Goal: Transaction & Acquisition: Download file/media

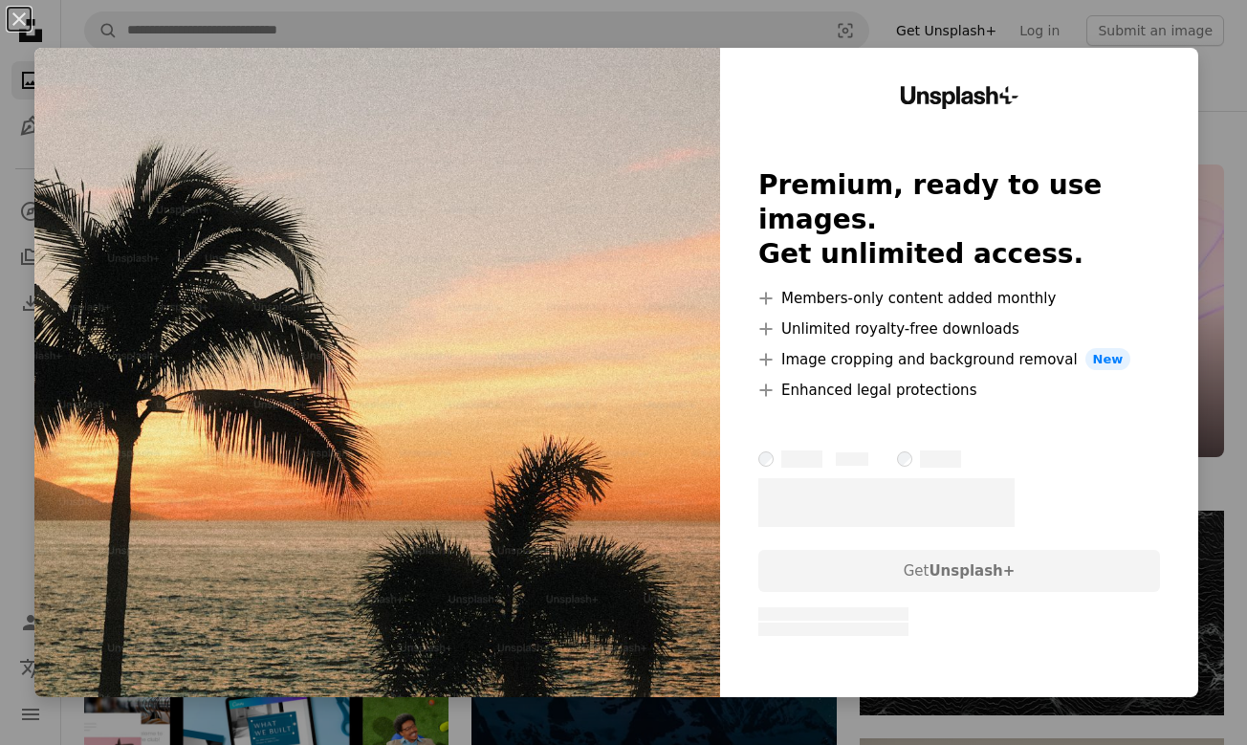
scroll to position [2601, 0]
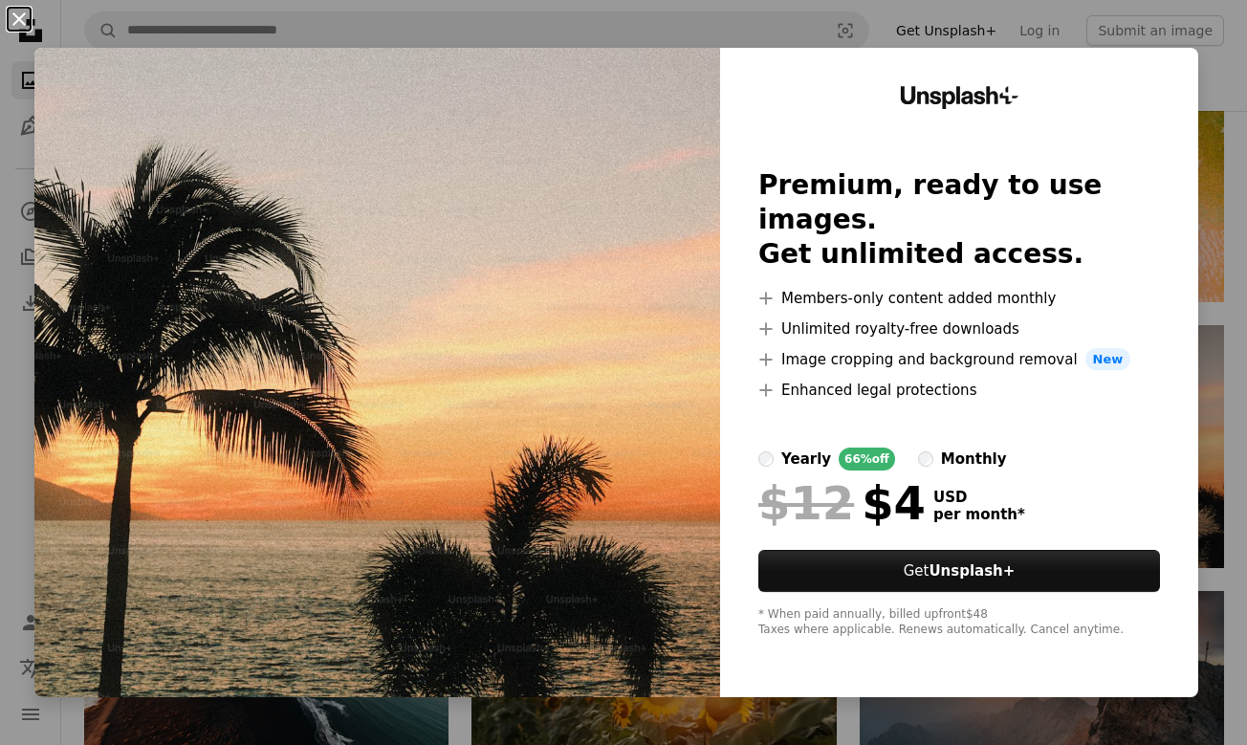
click at [18, 22] on button "An X shape" at bounding box center [19, 19] width 23 height 23
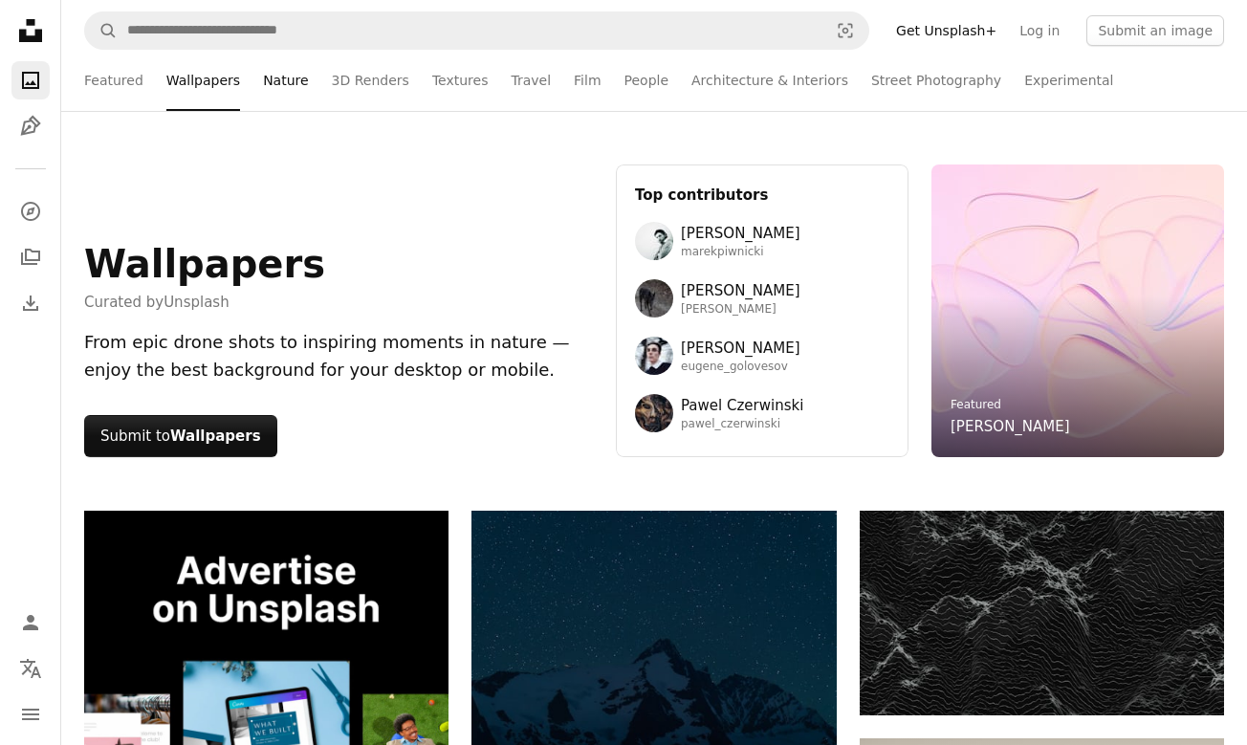
click at [282, 74] on link "Nature" at bounding box center [285, 80] width 45 height 61
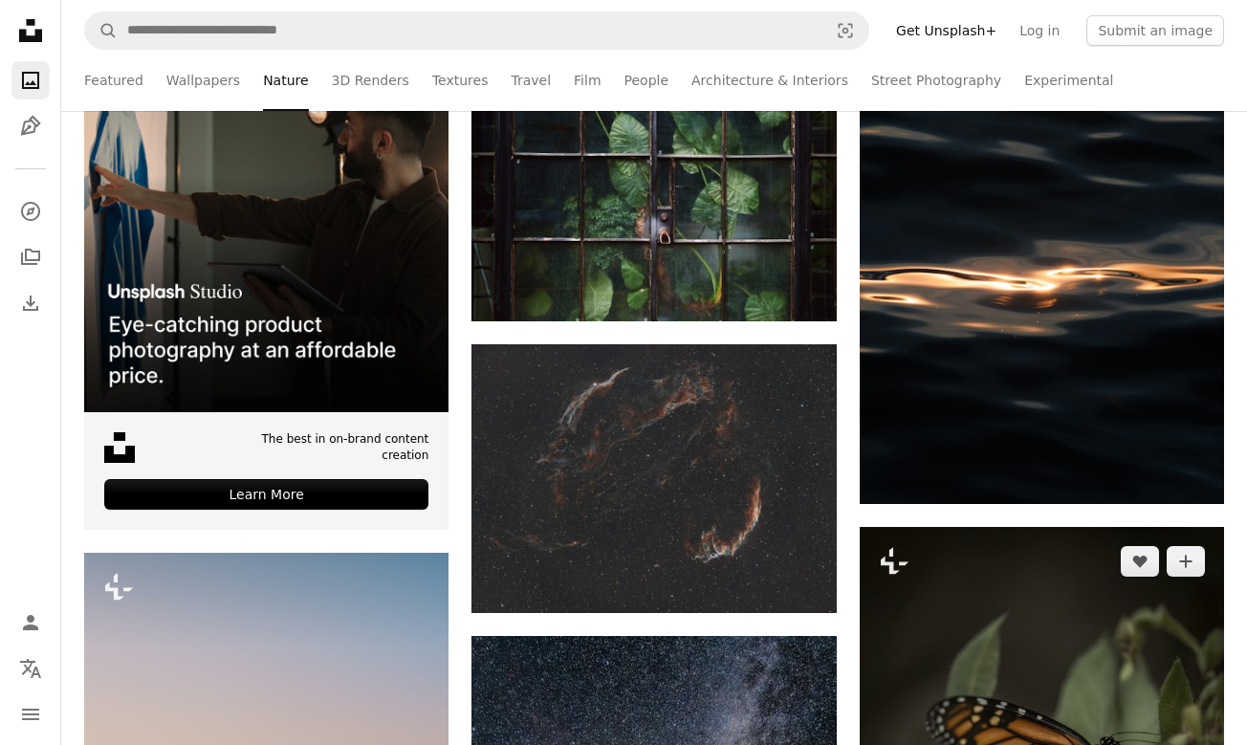
scroll to position [461, 0]
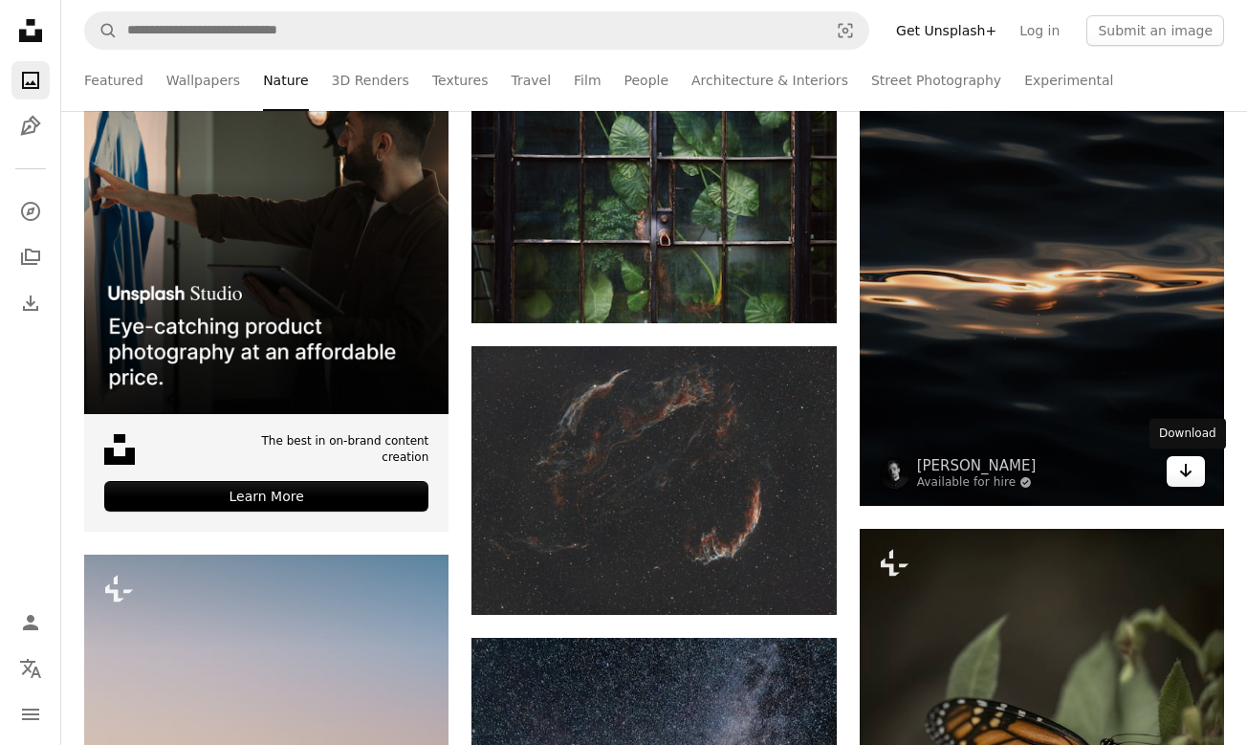
click at [1183, 468] on icon "Arrow pointing down" at bounding box center [1185, 470] width 15 height 23
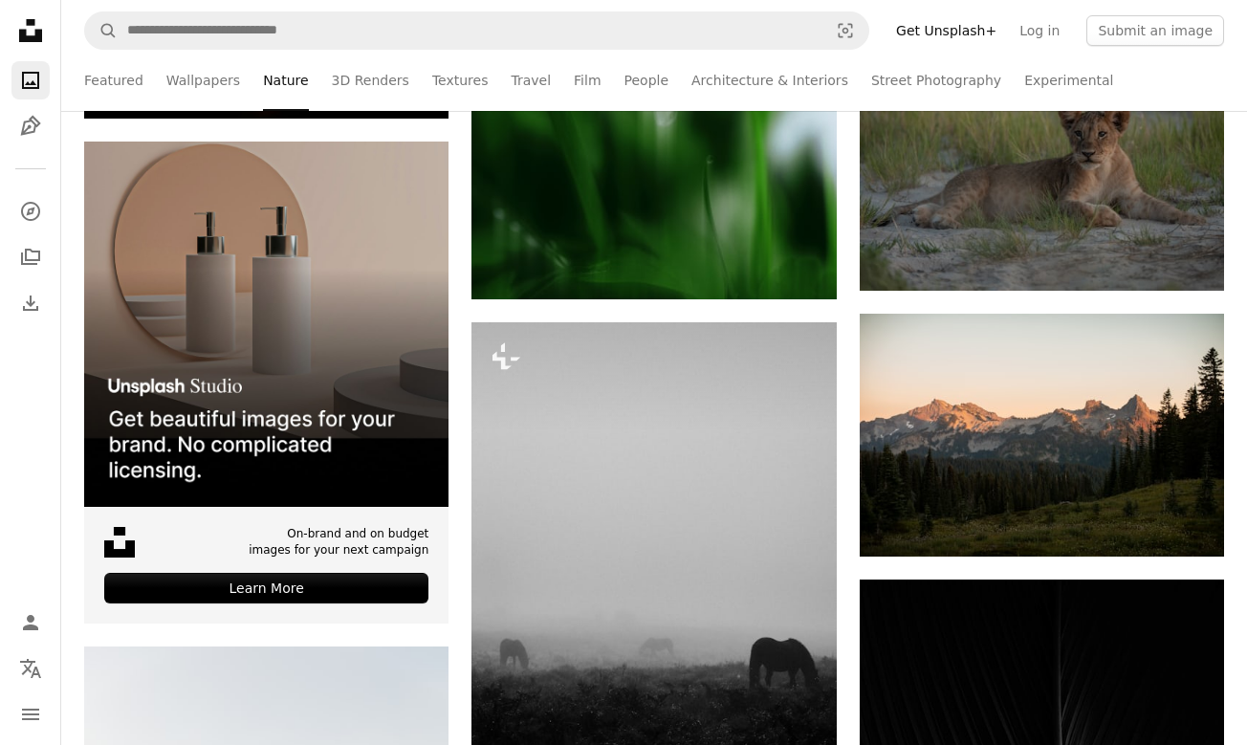
scroll to position [4273, 0]
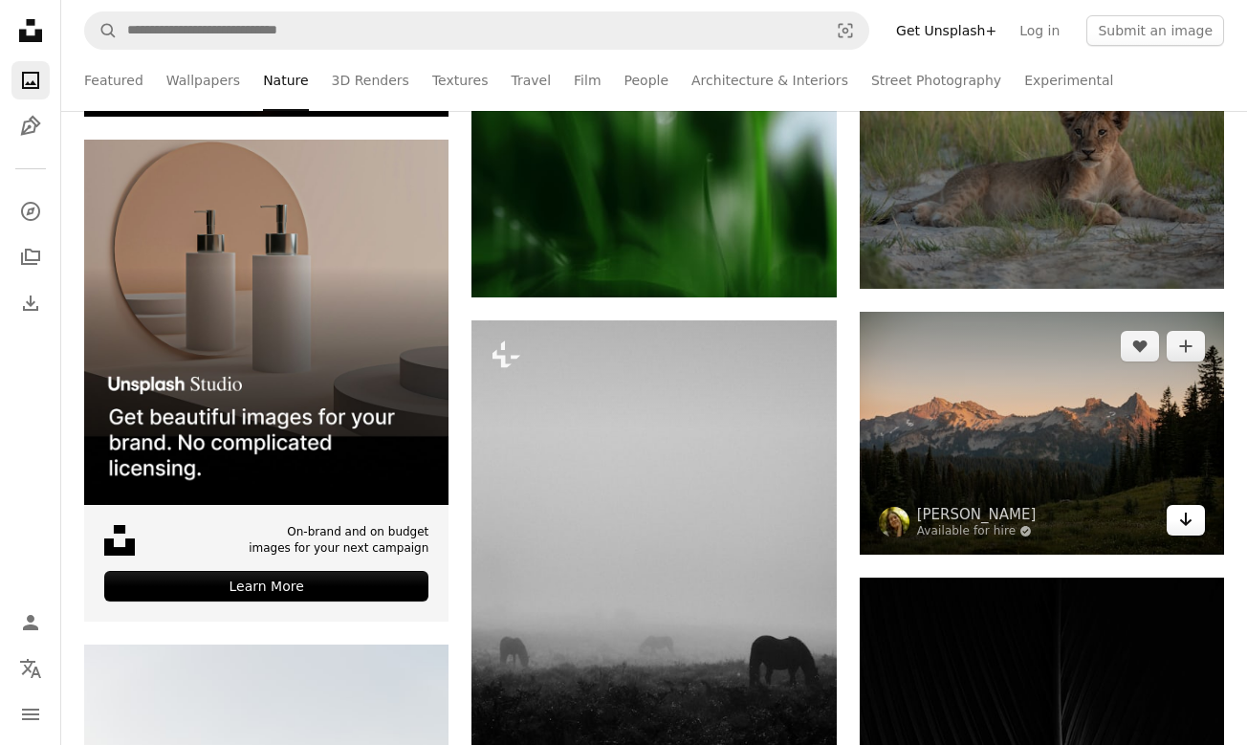
click at [1201, 525] on link "Arrow pointing down" at bounding box center [1185, 520] width 38 height 31
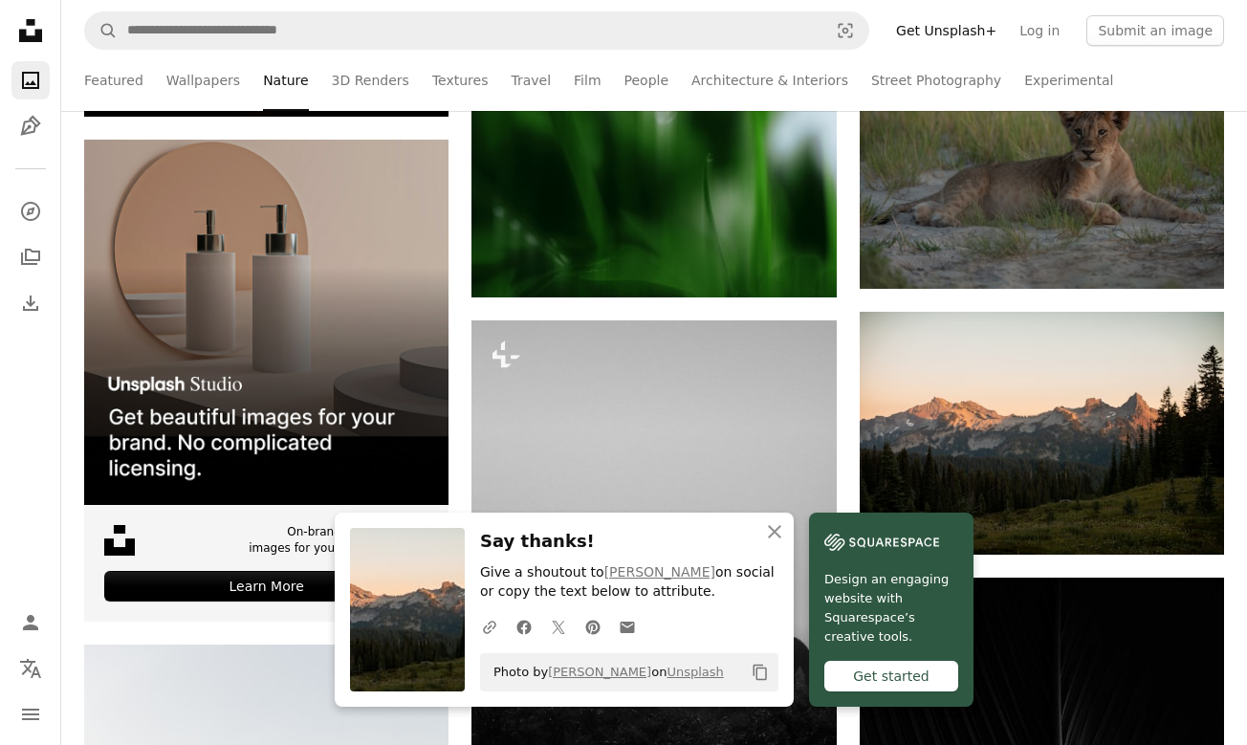
click at [916, 670] on div "Get started" at bounding box center [891, 676] width 134 height 31
click at [914, 670] on div "Get started" at bounding box center [891, 676] width 134 height 31
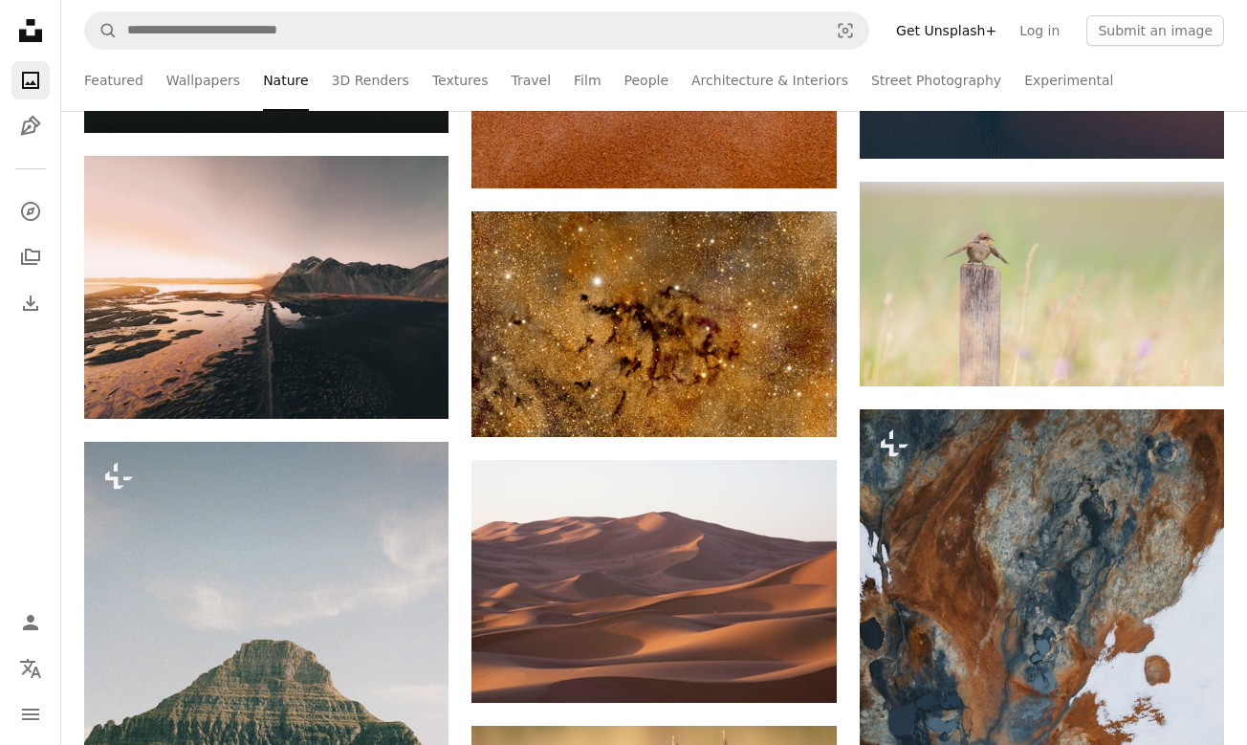
scroll to position [10964, 0]
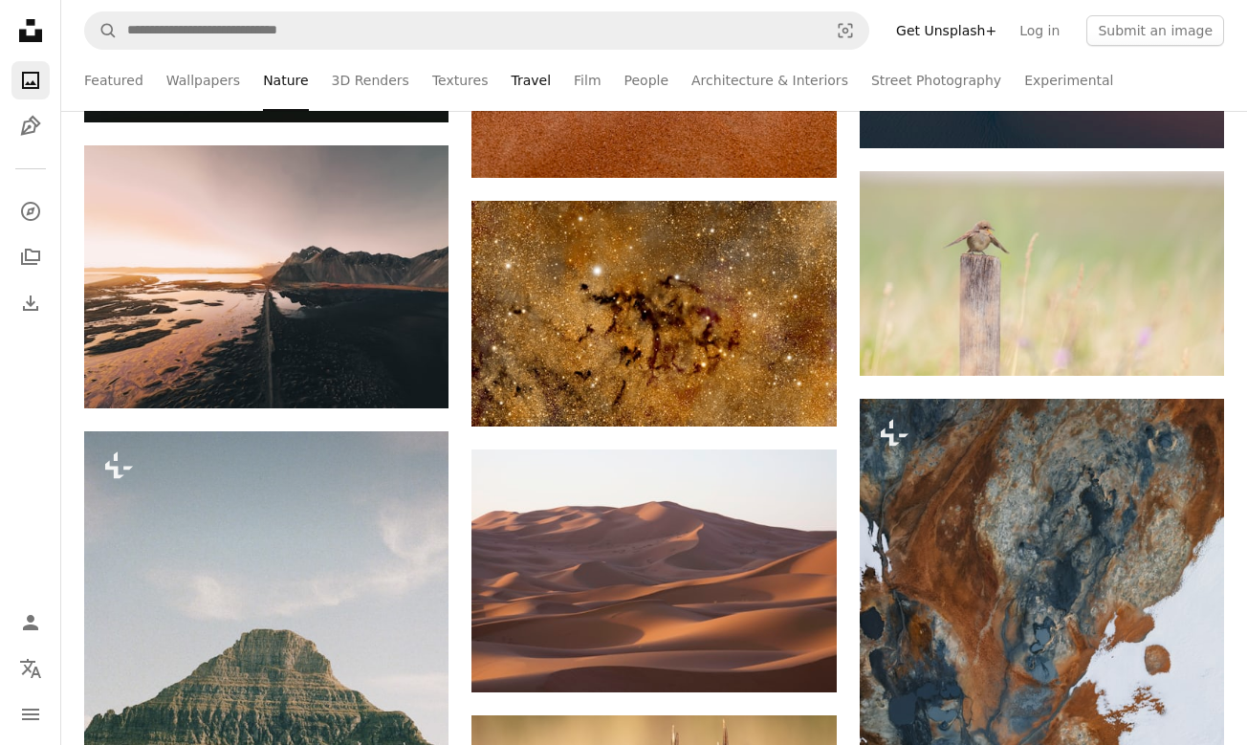
click at [532, 80] on link "Travel" at bounding box center [531, 80] width 40 height 61
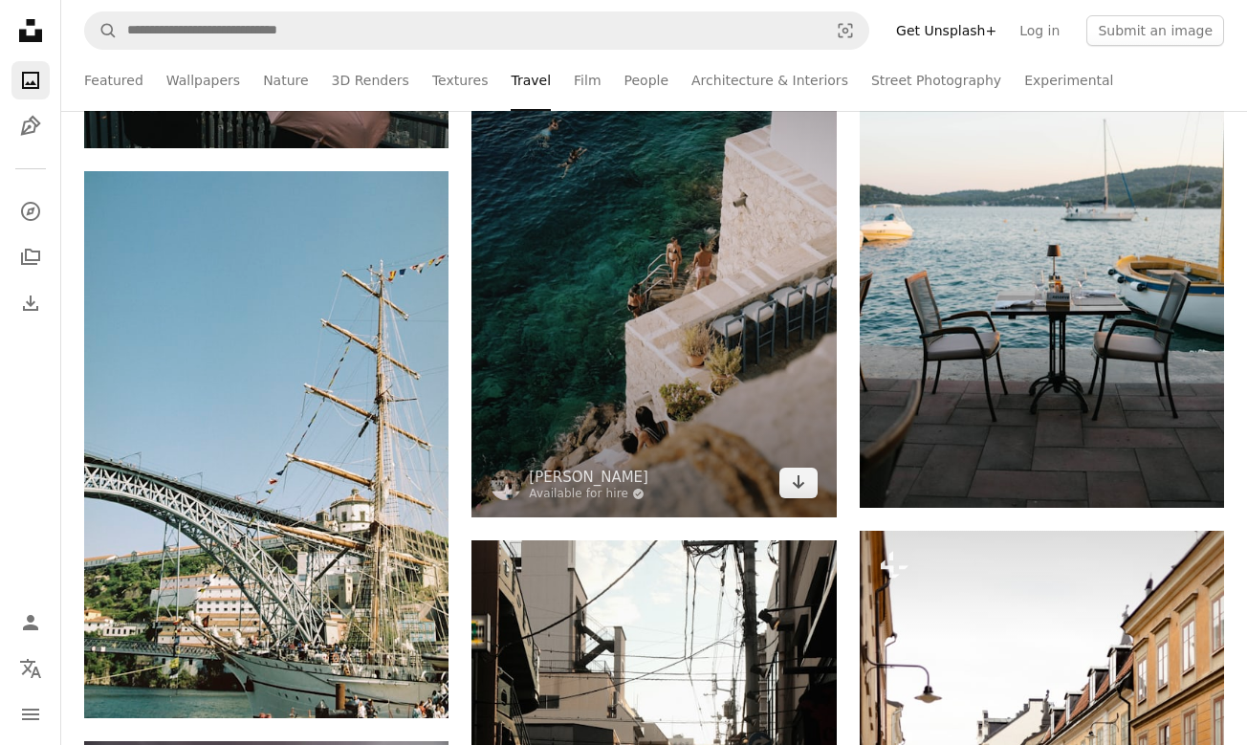
scroll to position [1113, 0]
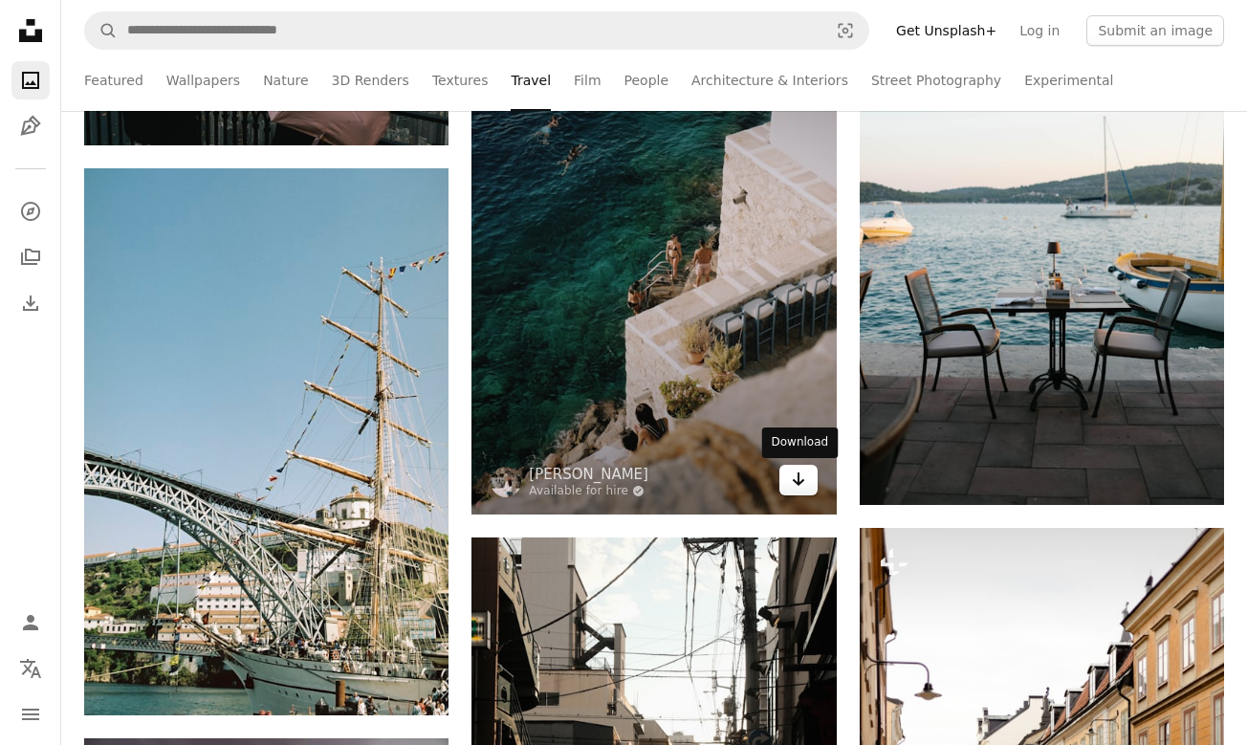
click at [800, 489] on icon "Arrow pointing down" at bounding box center [798, 479] width 15 height 23
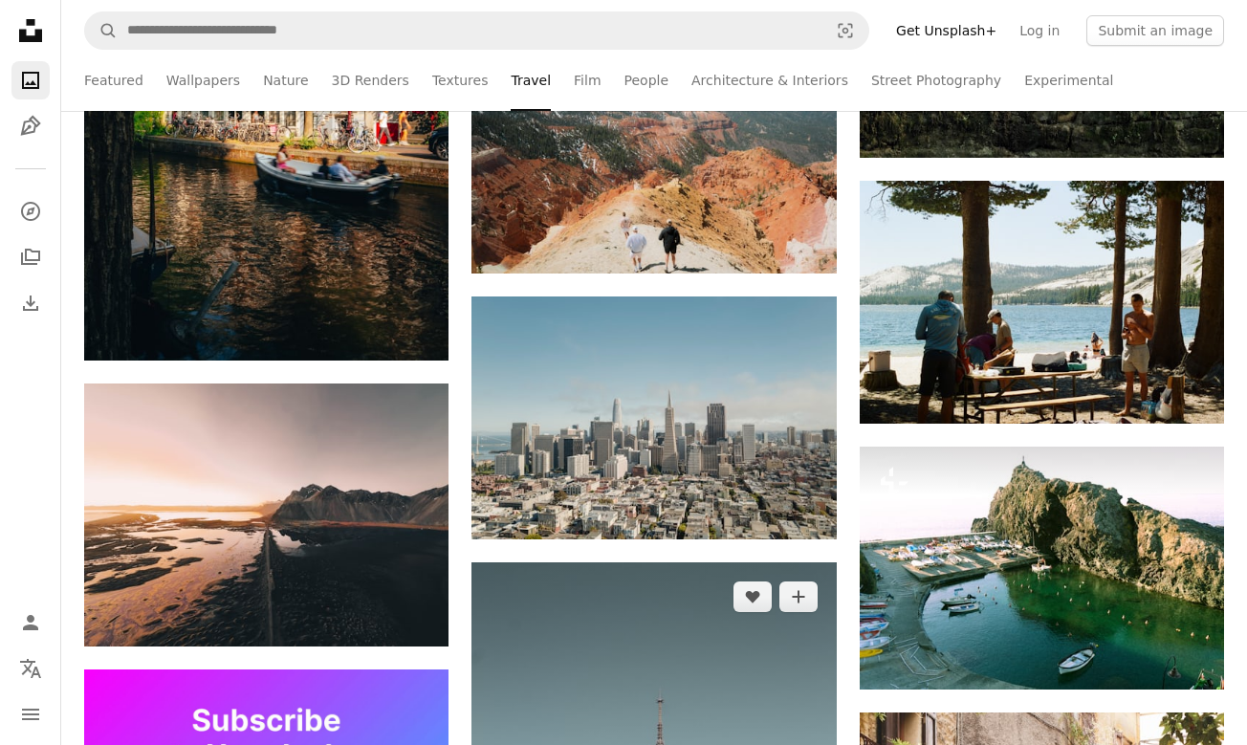
scroll to position [4559, 0]
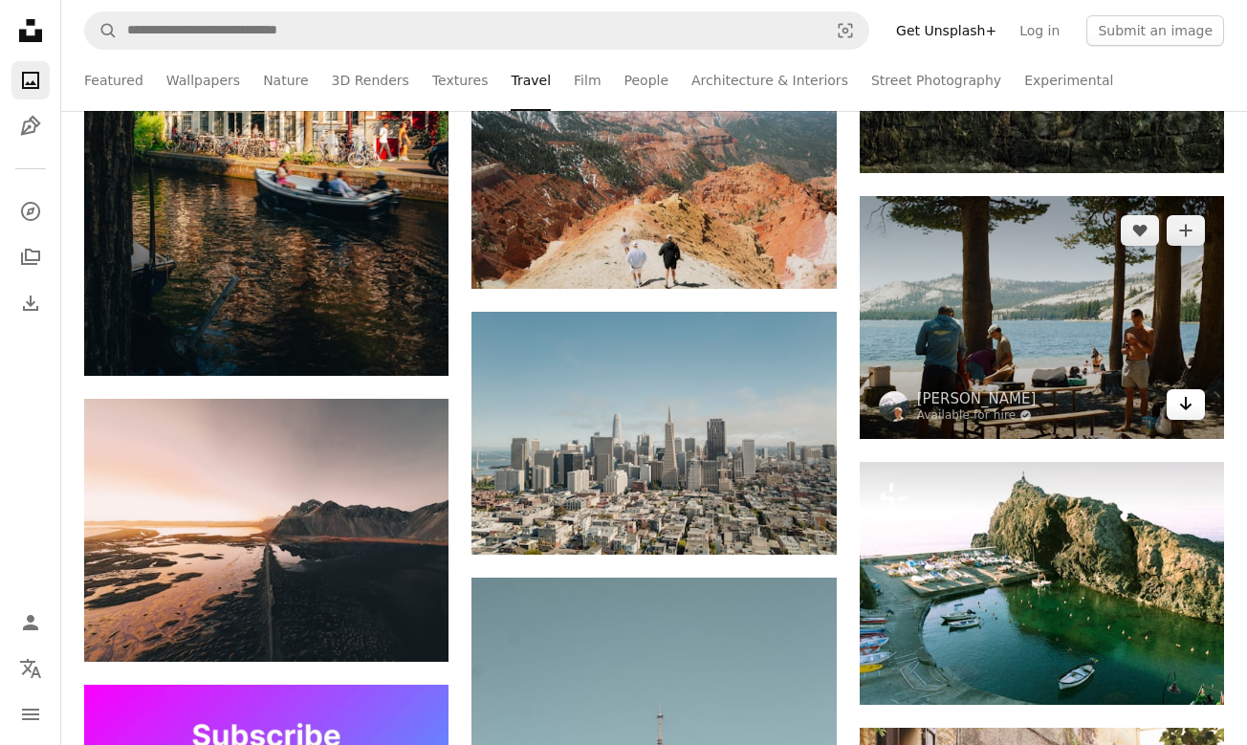
click at [1183, 406] on icon "Download" at bounding box center [1186, 403] width 12 height 13
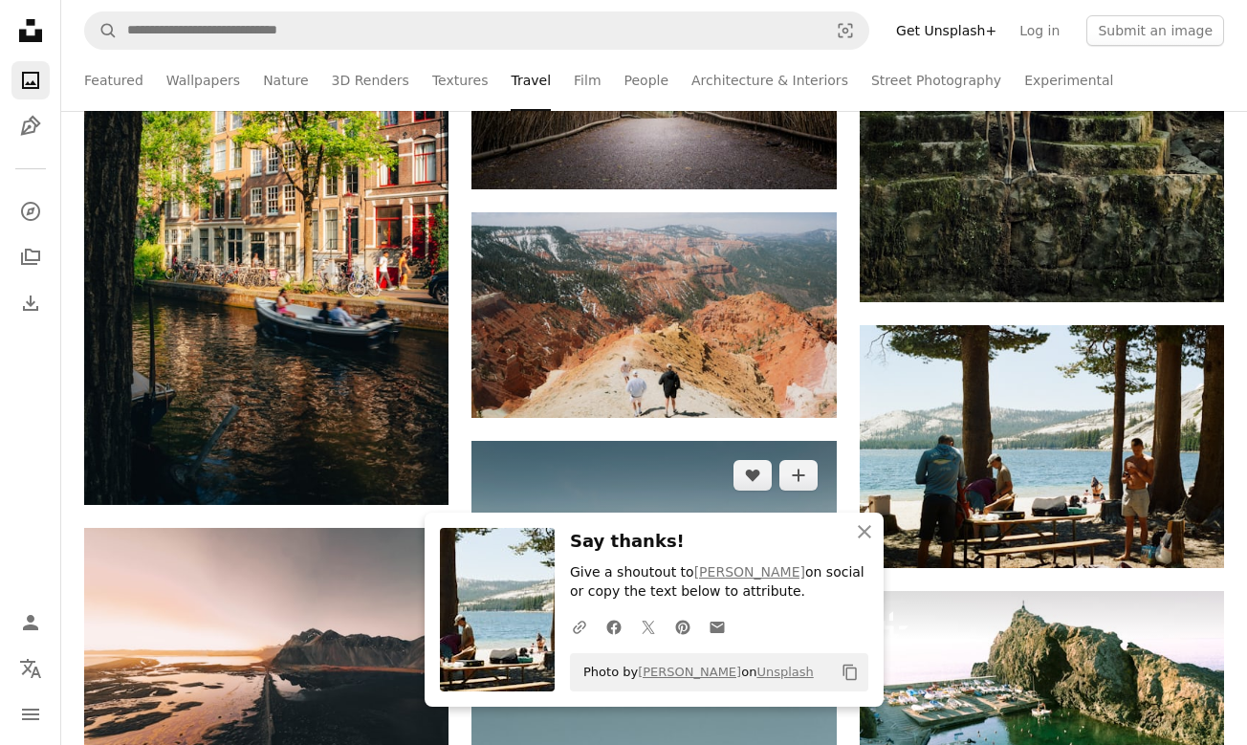
scroll to position [4410, 0]
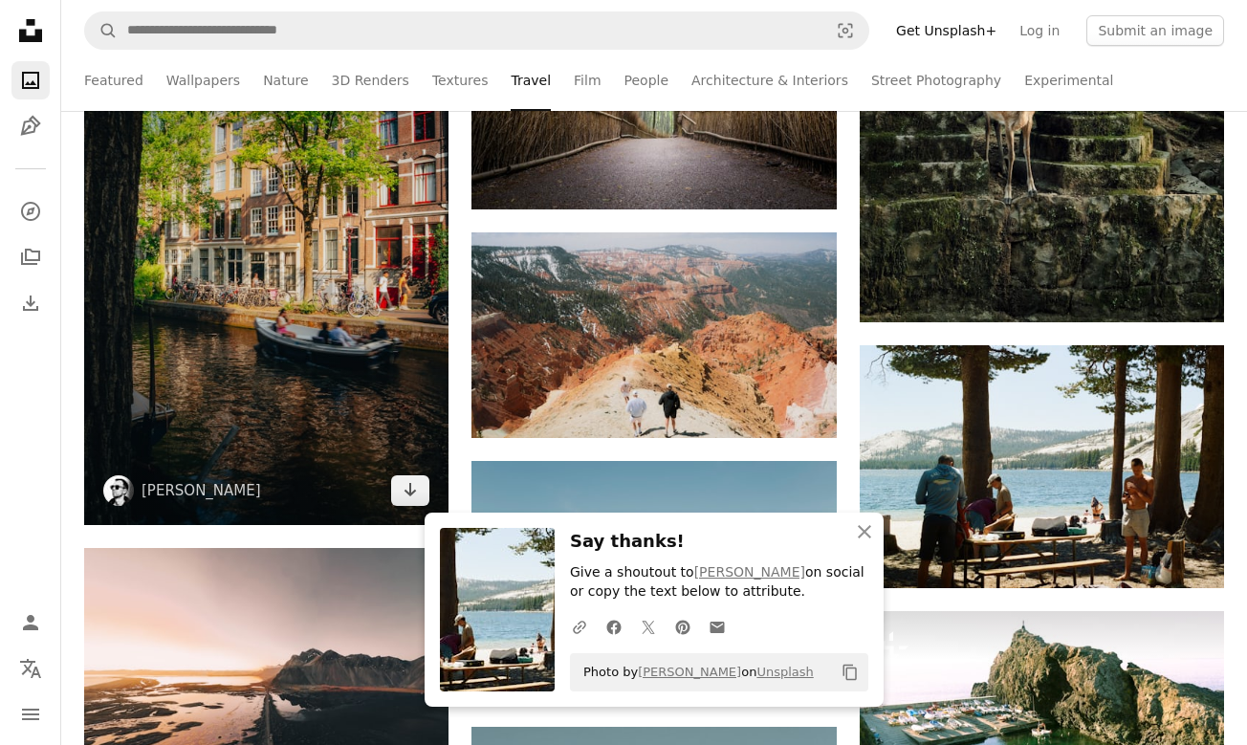
click at [357, 508] on img at bounding box center [266, 251] width 364 height 547
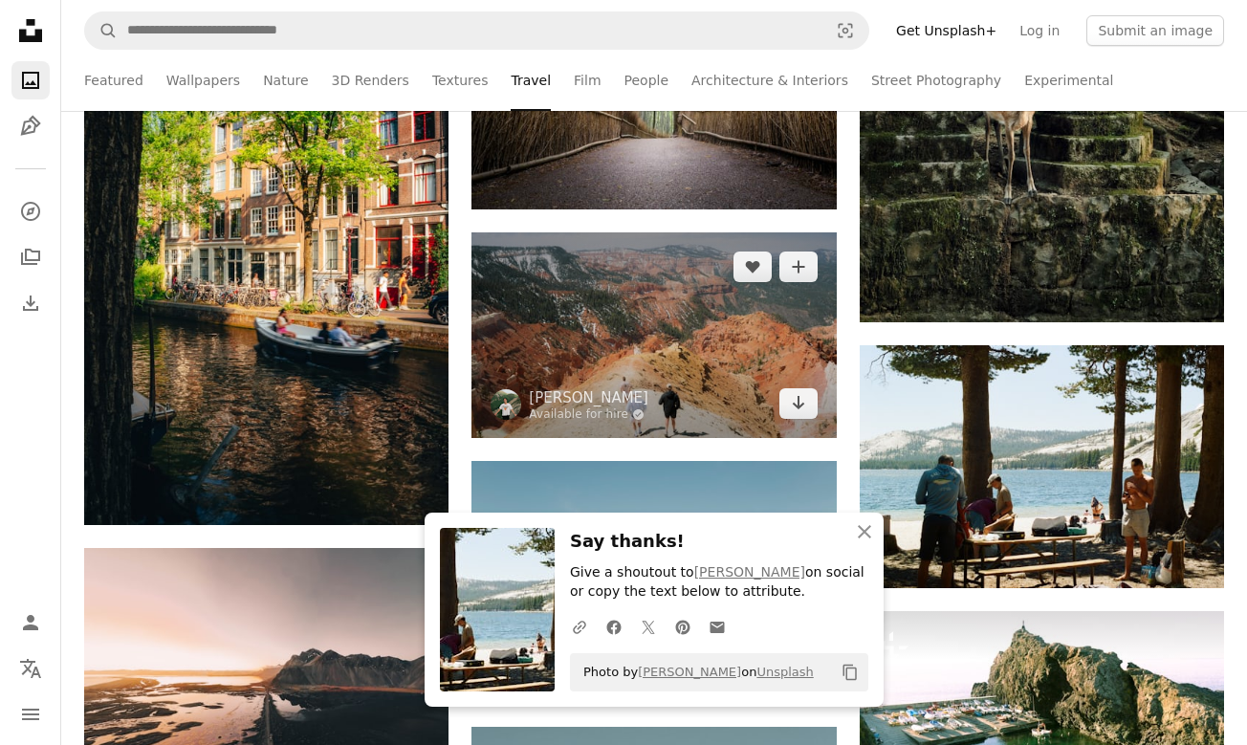
scroll to position [4328, 0]
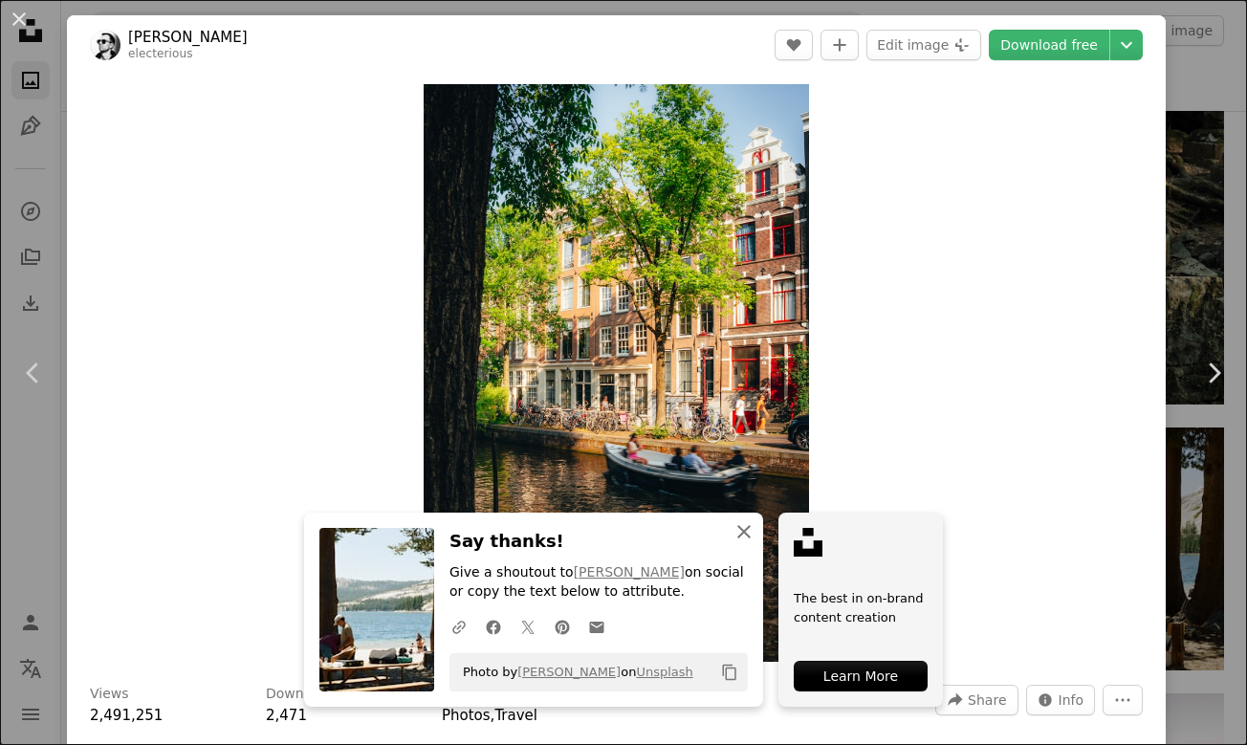
click at [746, 532] on icon "button" at bounding box center [743, 531] width 13 height 13
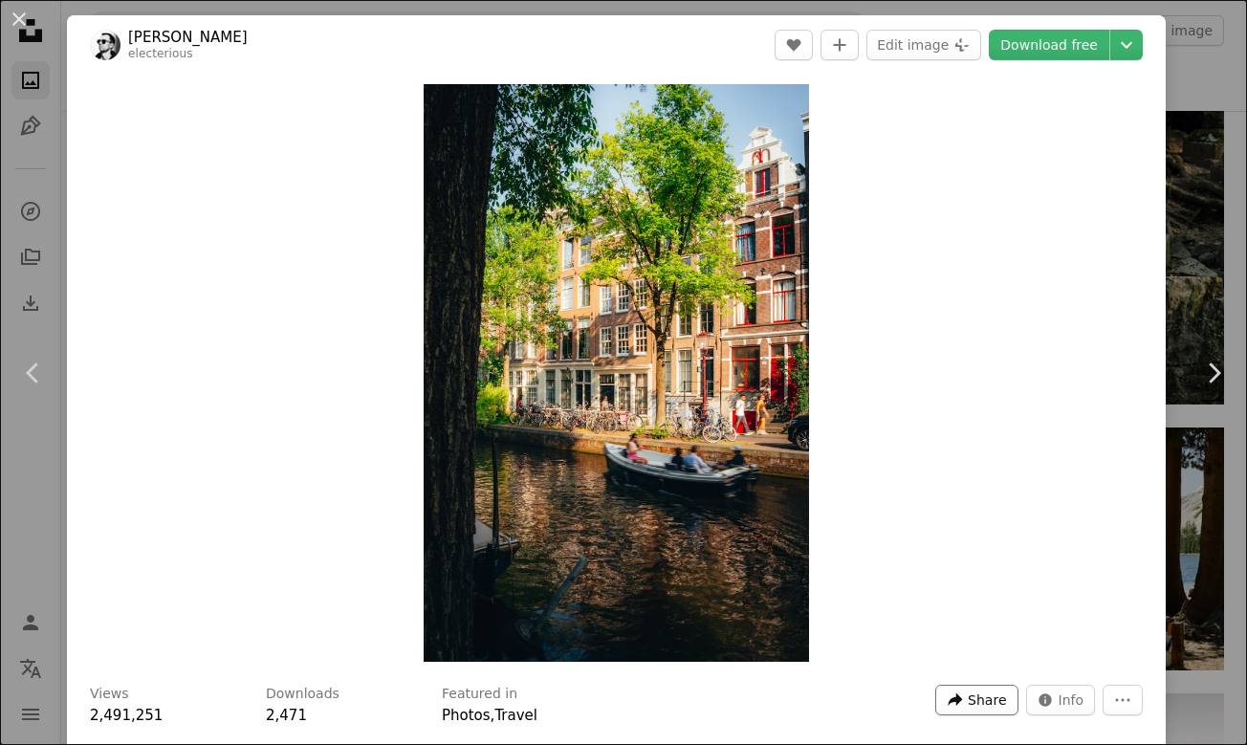
click at [964, 698] on icon "A forward-right arrow" at bounding box center [954, 699] width 17 height 17
click at [1048, 51] on link "Download free" at bounding box center [1049, 45] width 120 height 31
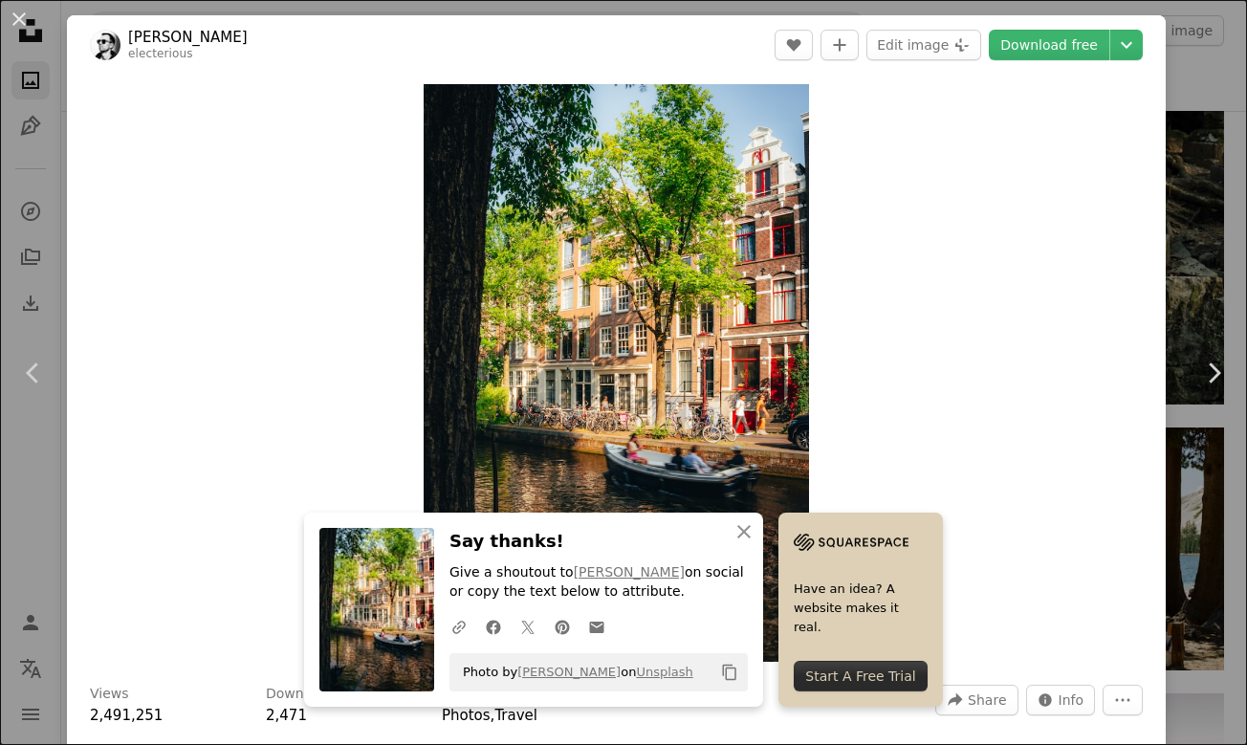
click at [872, 671] on div "Start A Free Trial" at bounding box center [861, 676] width 134 height 31
click at [16, 17] on button "An X shape" at bounding box center [19, 19] width 23 height 23
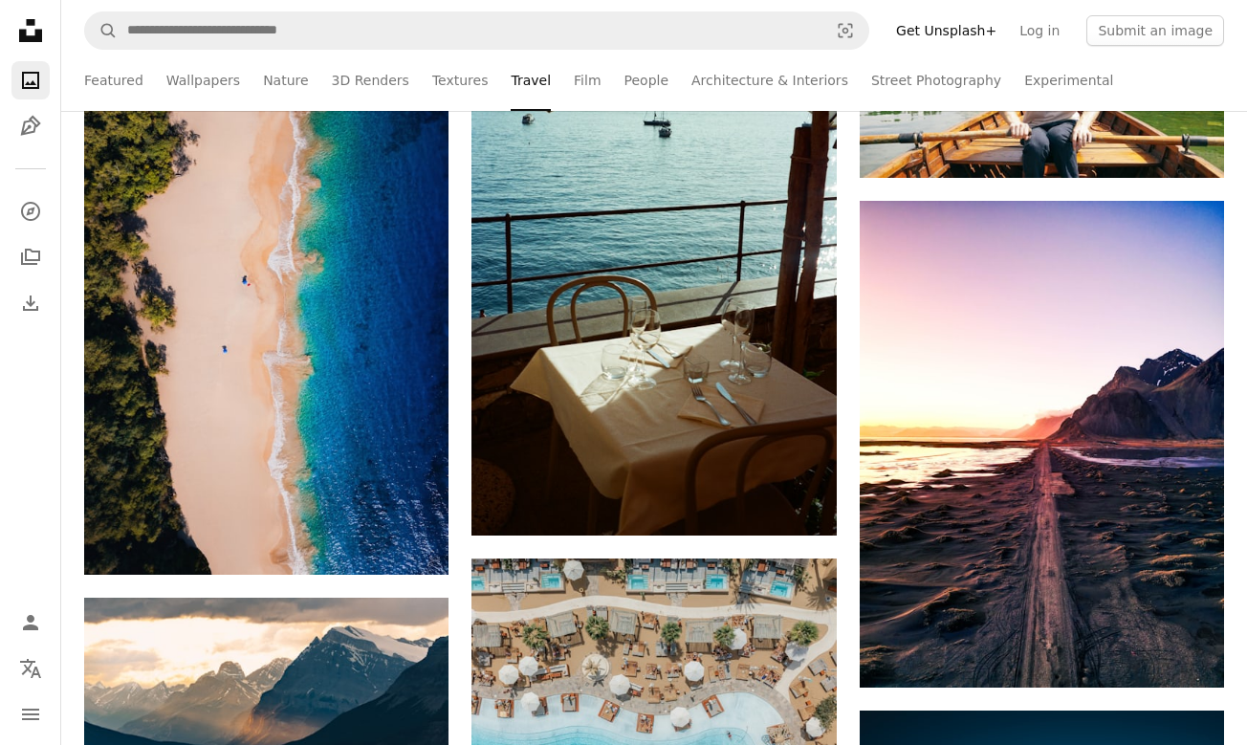
scroll to position [13992, 0]
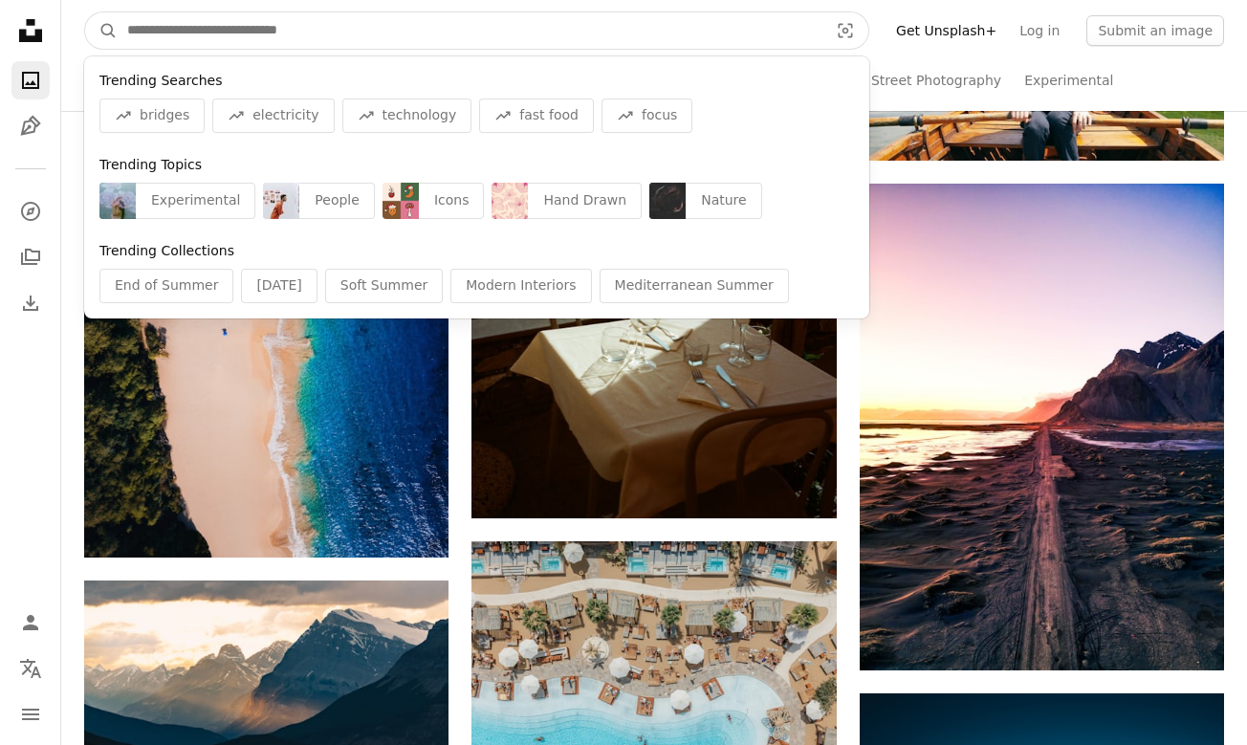
click at [181, 32] on input "Find visuals sitewide" at bounding box center [470, 30] width 705 height 36
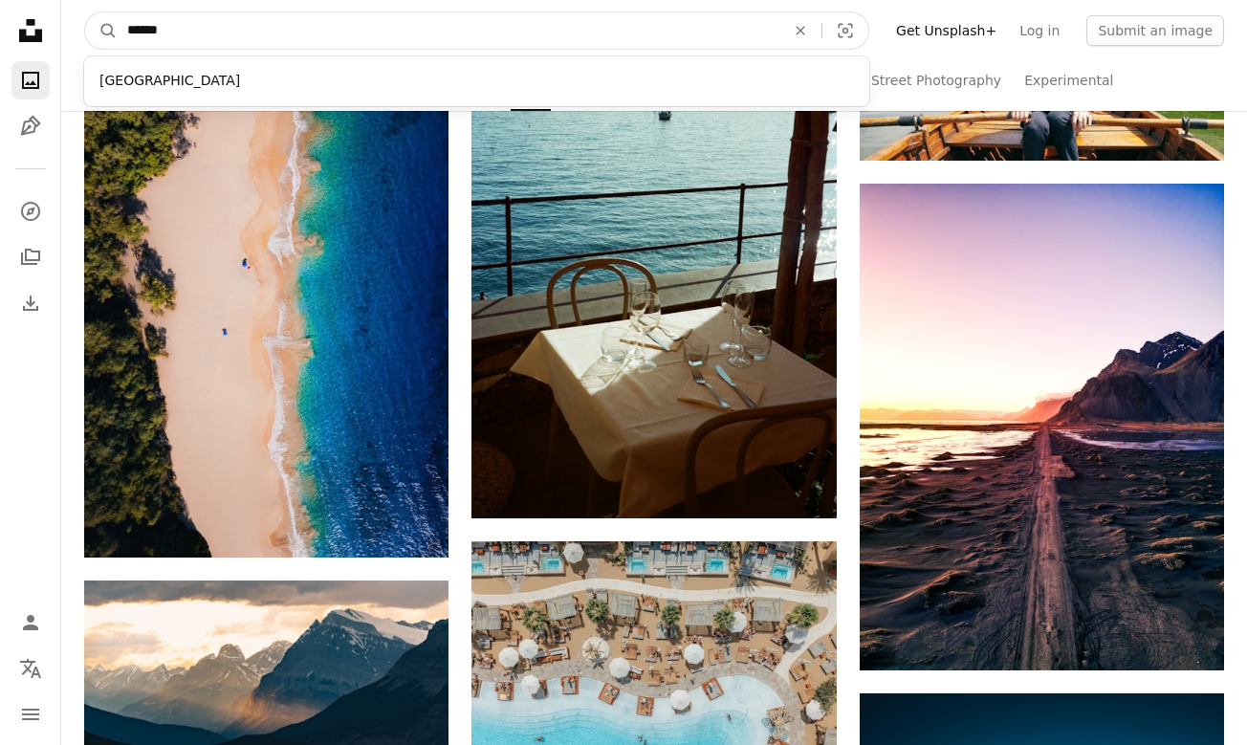
type input "******"
click at [101, 31] on button "A magnifying glass" at bounding box center [101, 30] width 33 height 36
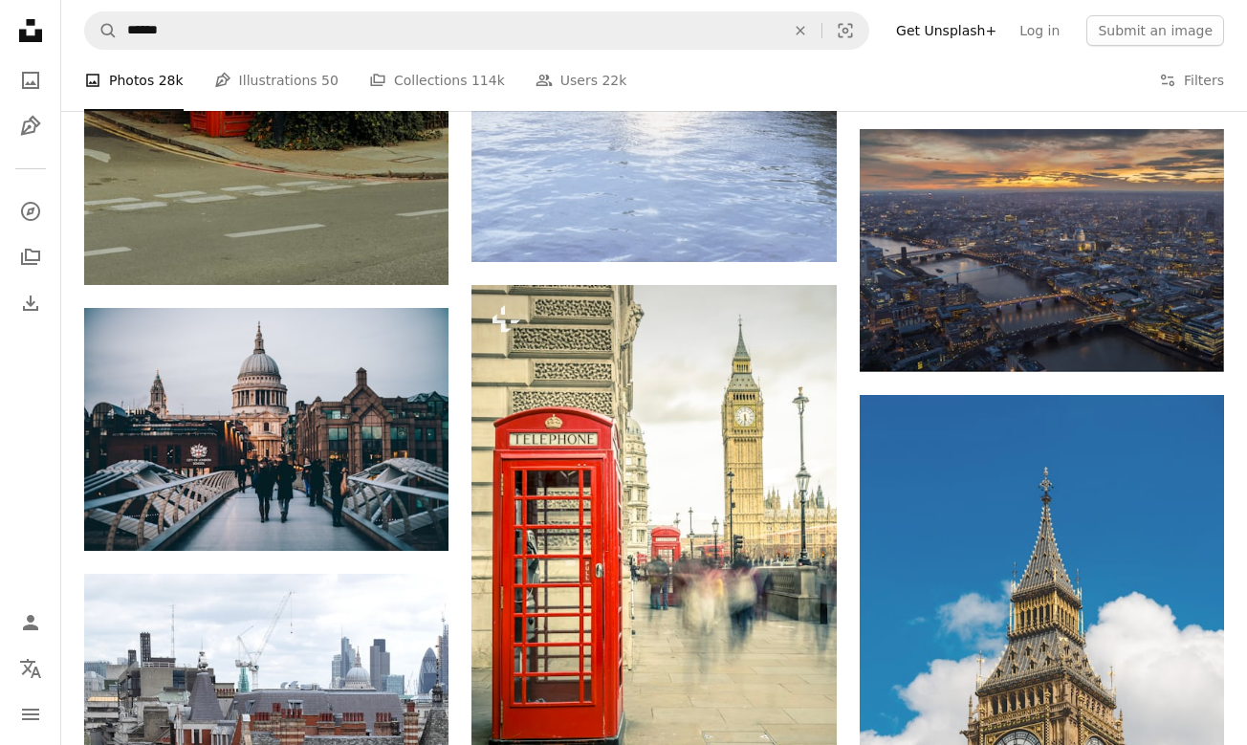
scroll to position [1577, 0]
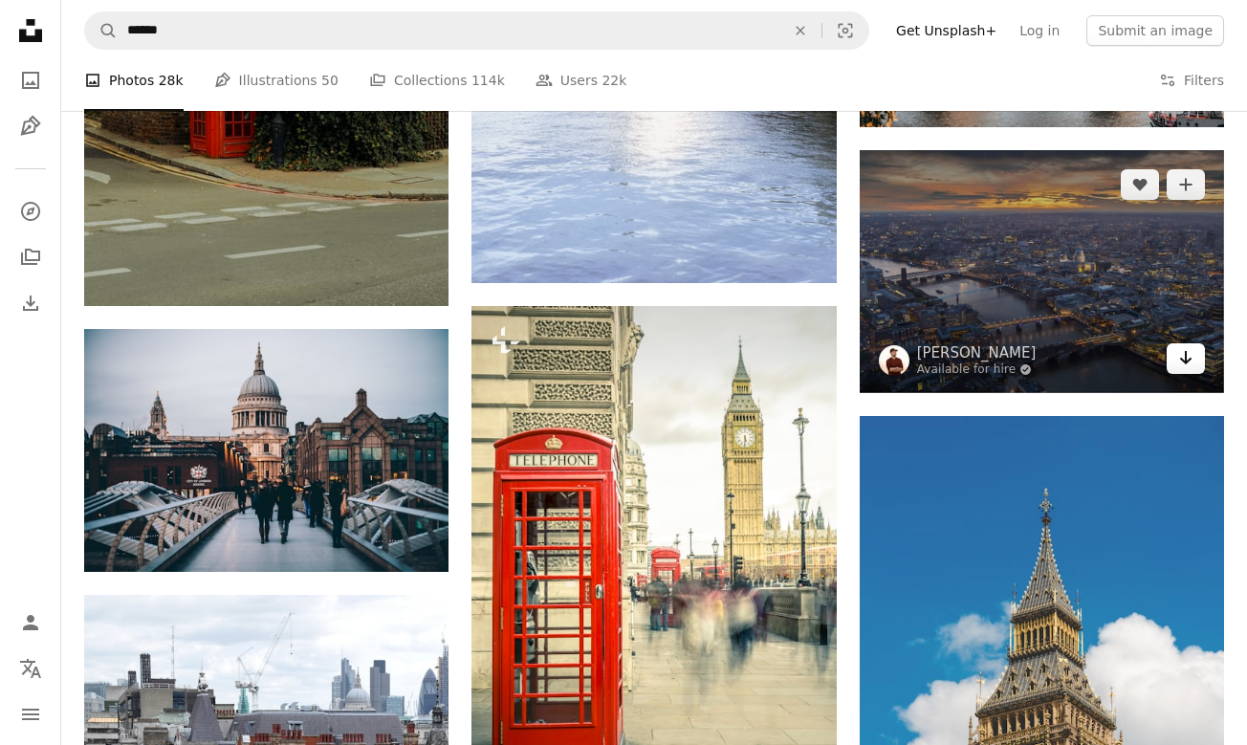
click at [1181, 359] on icon "Arrow pointing down" at bounding box center [1185, 357] width 15 height 23
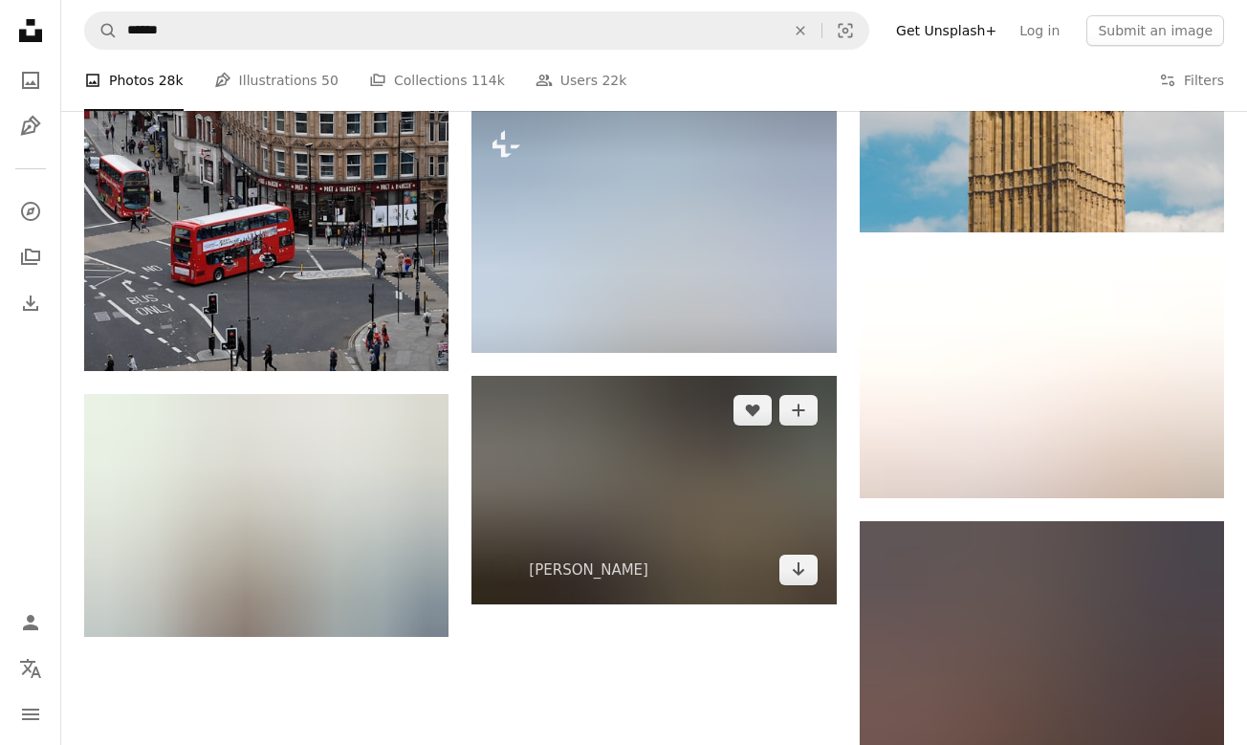
scroll to position [2344, 0]
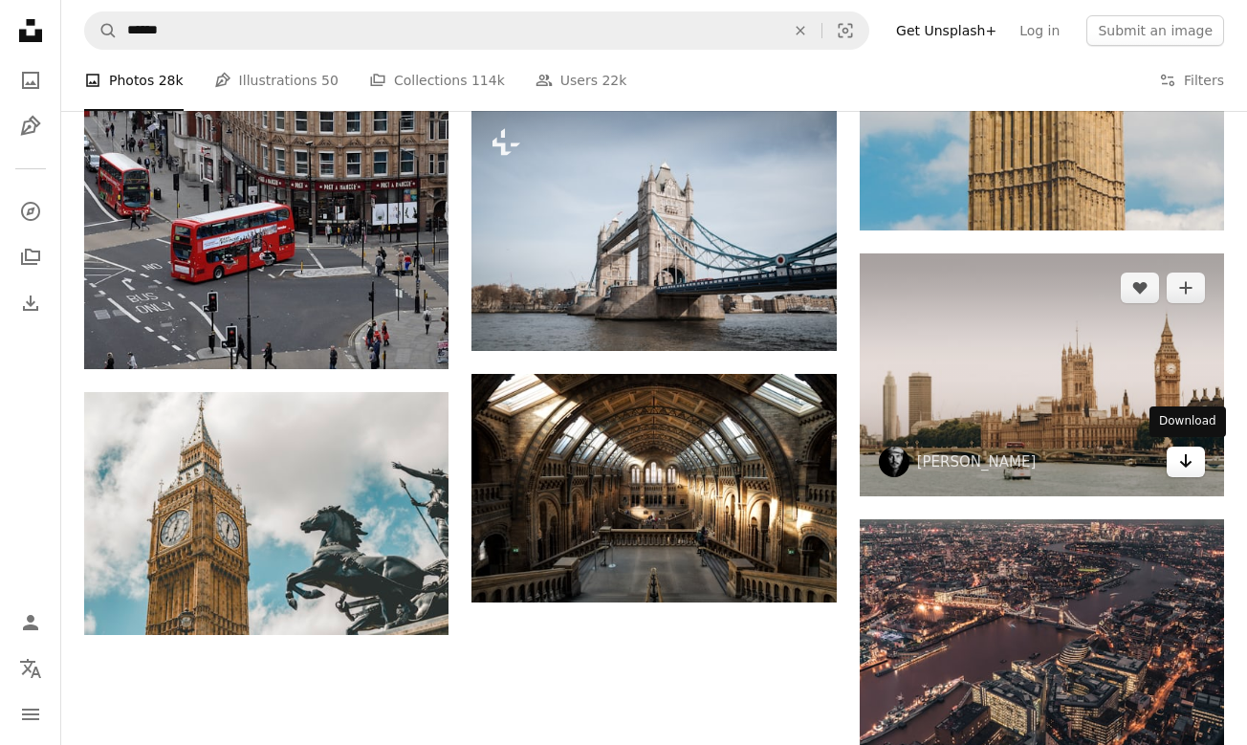
click at [1201, 466] on link "Arrow pointing down" at bounding box center [1185, 461] width 38 height 31
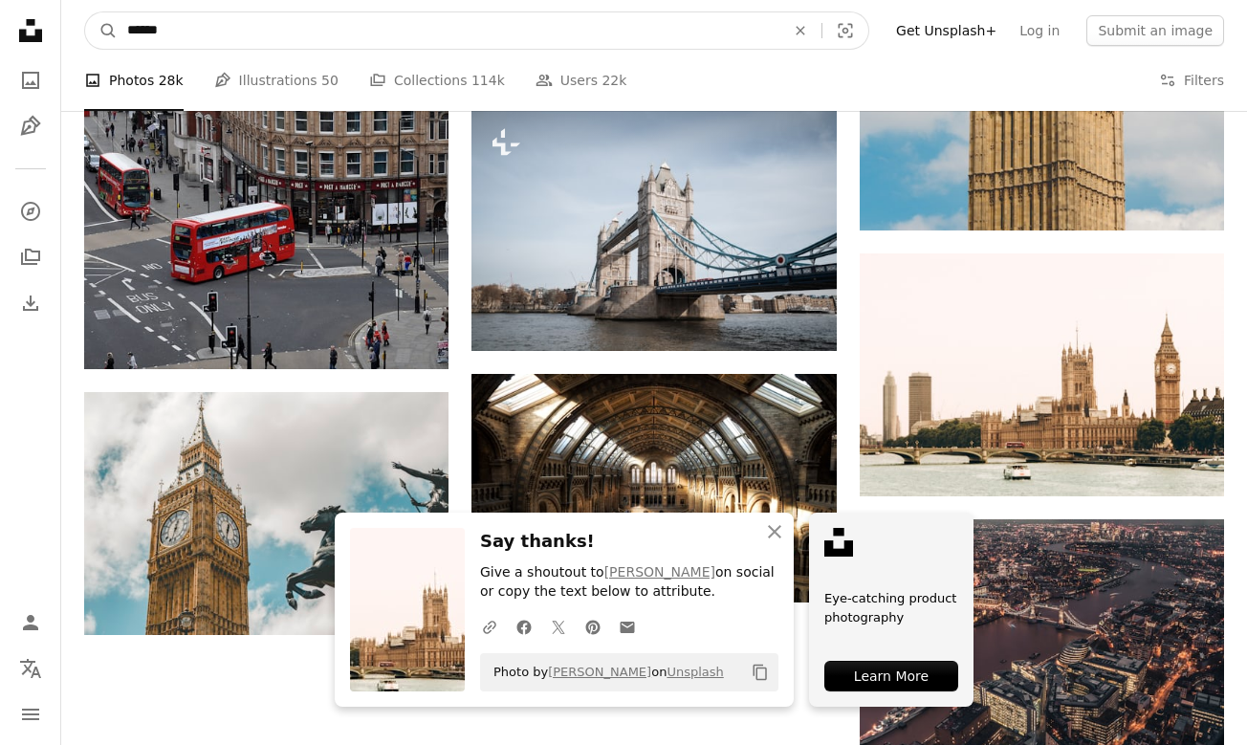
click at [338, 37] on input "******" at bounding box center [449, 30] width 662 height 36
type input "*"
type input "*****"
click at [101, 31] on button "A magnifying glass" at bounding box center [101, 30] width 33 height 36
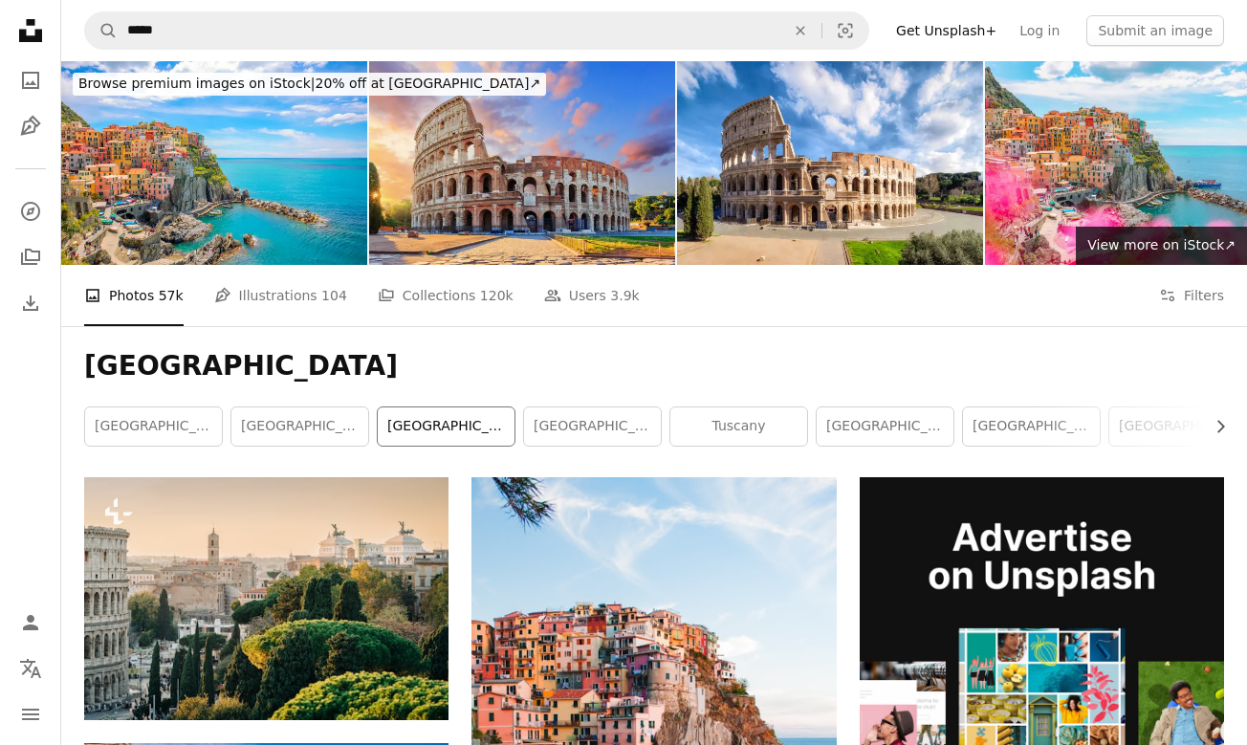
click at [476, 431] on link "[GEOGRAPHIC_DATA]" at bounding box center [446, 426] width 137 height 38
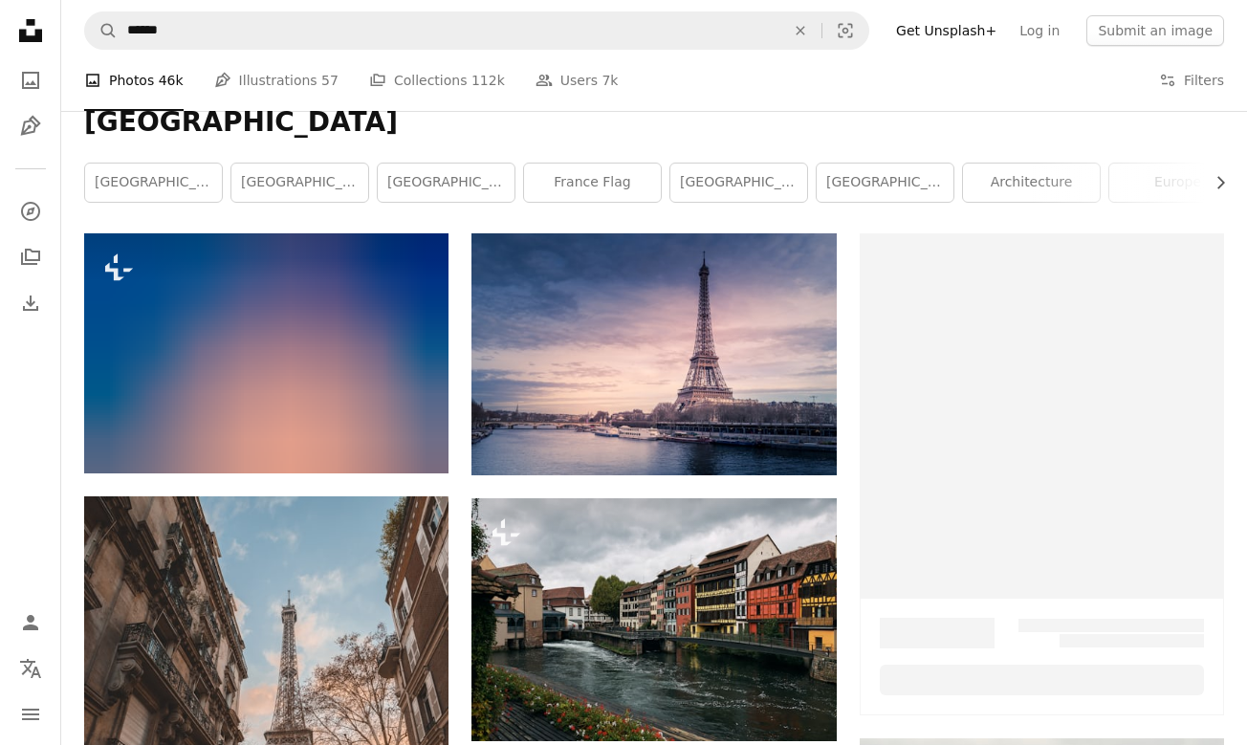
scroll to position [245, 0]
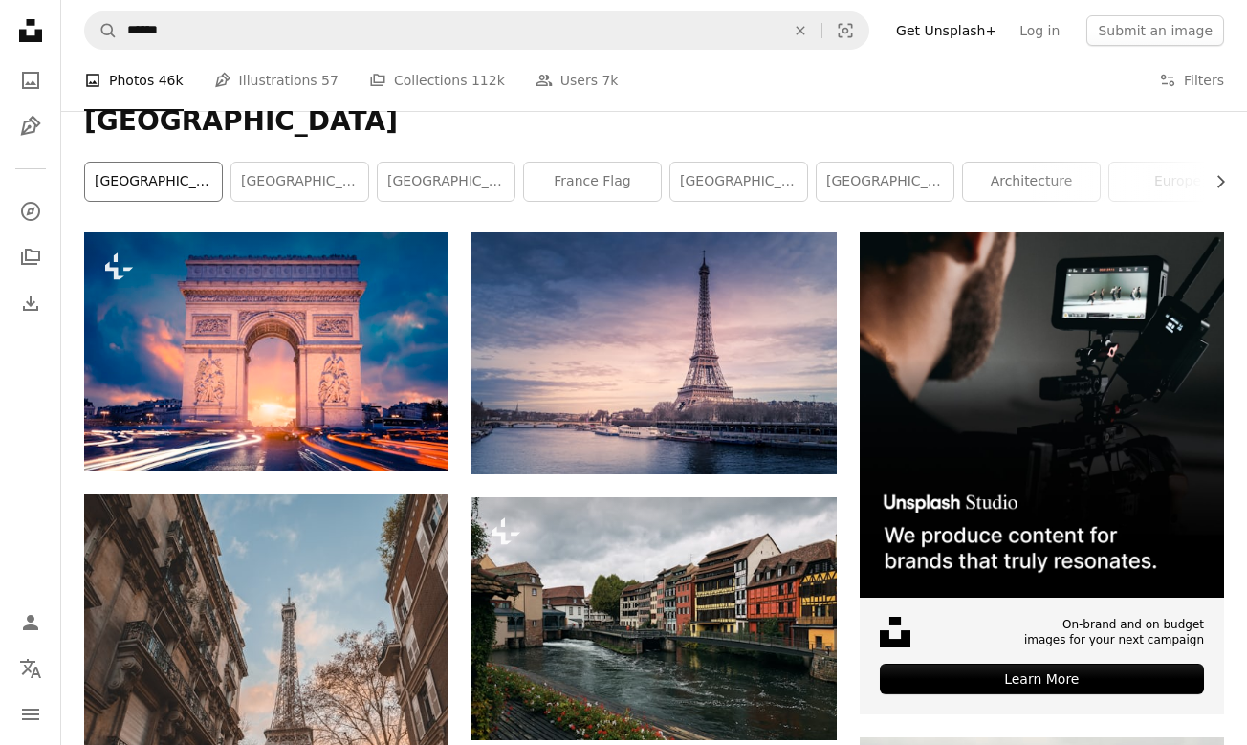
click at [162, 174] on link "[GEOGRAPHIC_DATA]" at bounding box center [153, 182] width 137 height 38
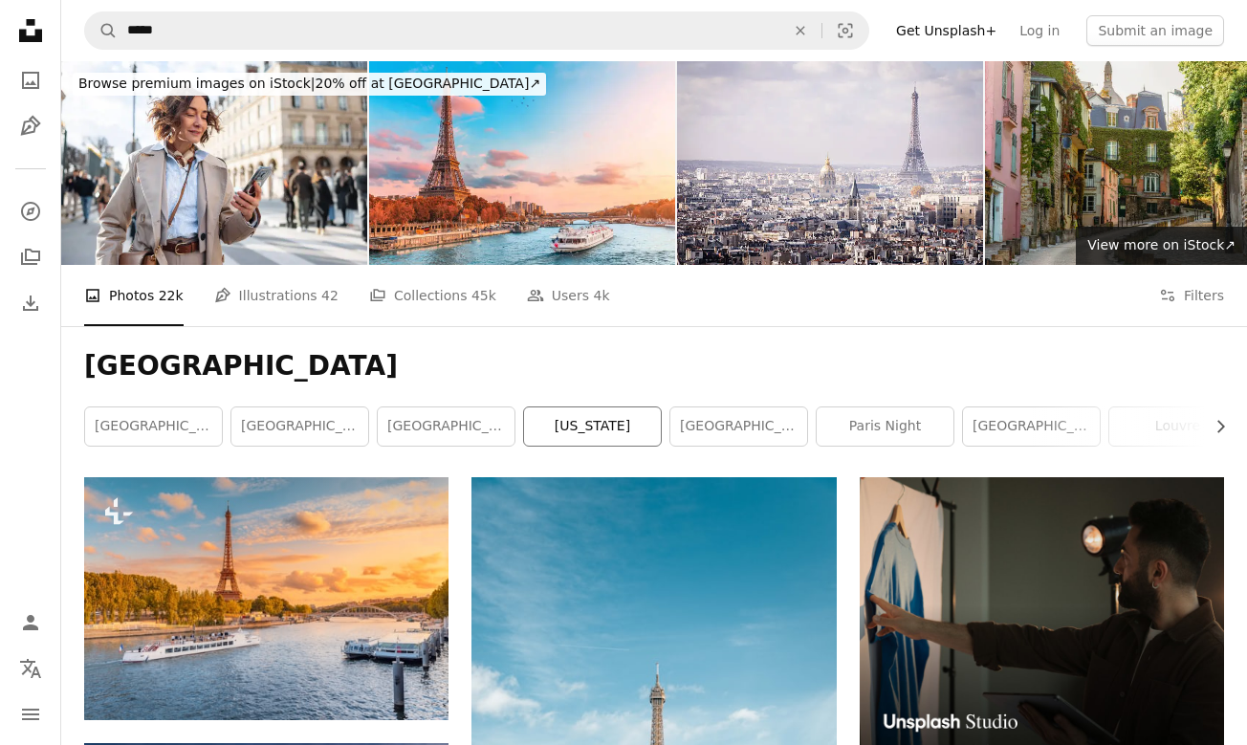
click at [642, 422] on link "[US_STATE]" at bounding box center [592, 426] width 137 height 38
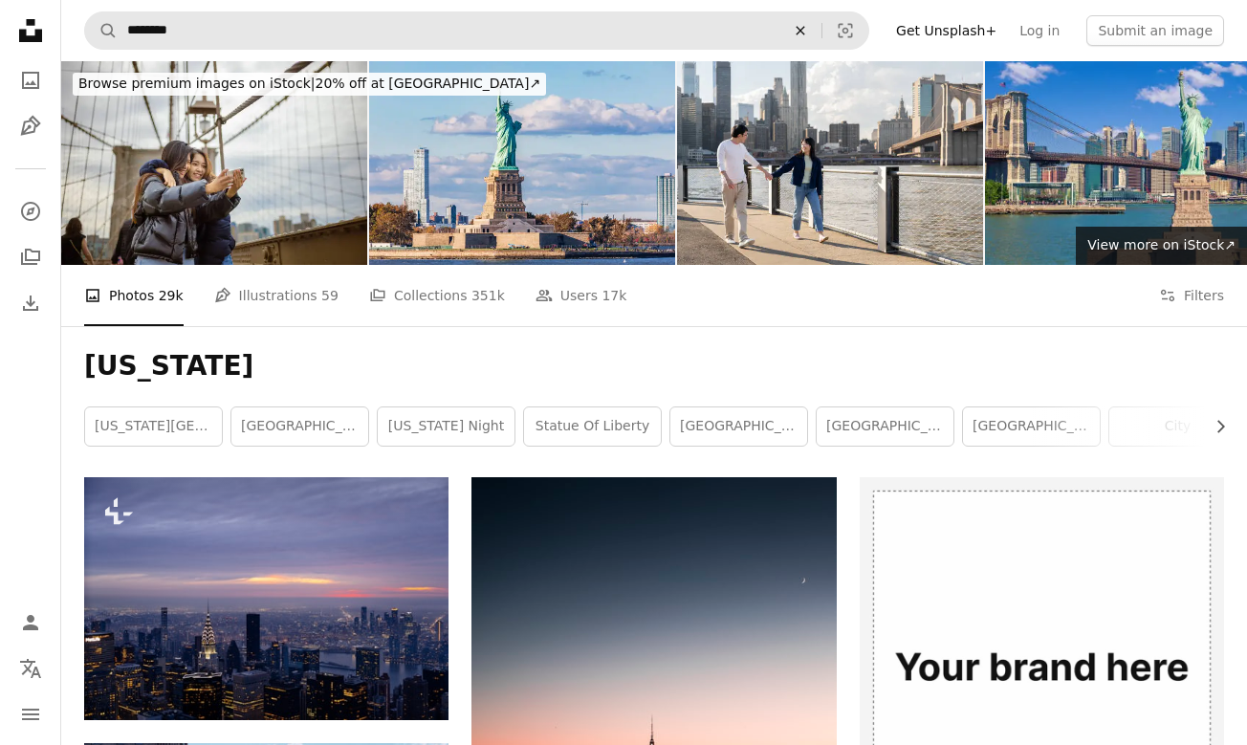
click at [821, 33] on icon "An X shape" at bounding box center [800, 30] width 42 height 15
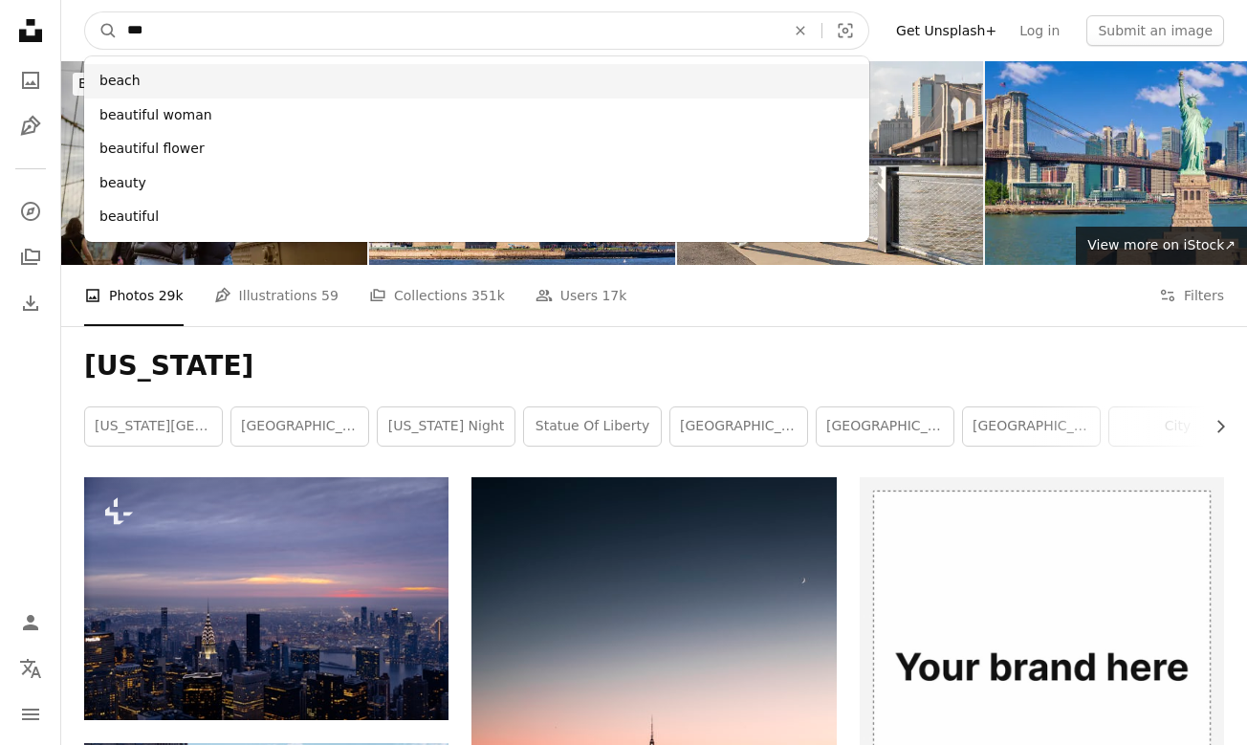
type input "***"
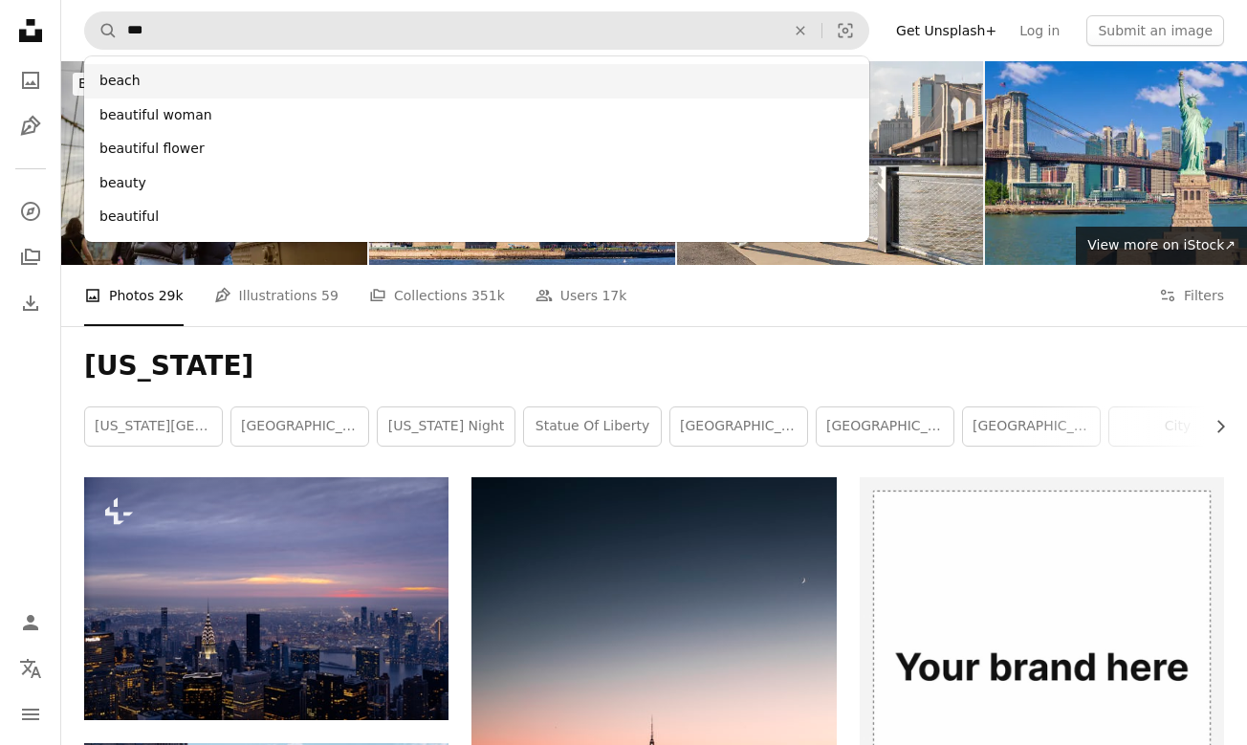
click at [316, 76] on div "beach" at bounding box center [476, 81] width 785 height 34
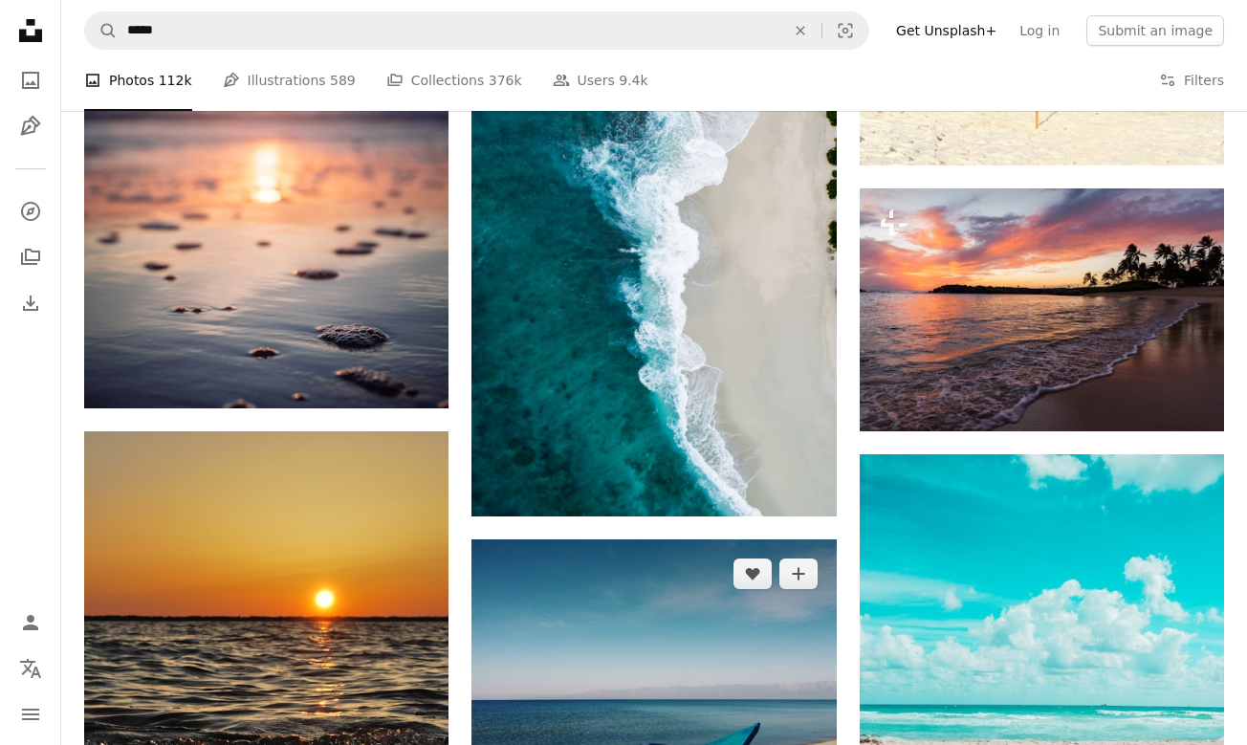
scroll to position [5111, 0]
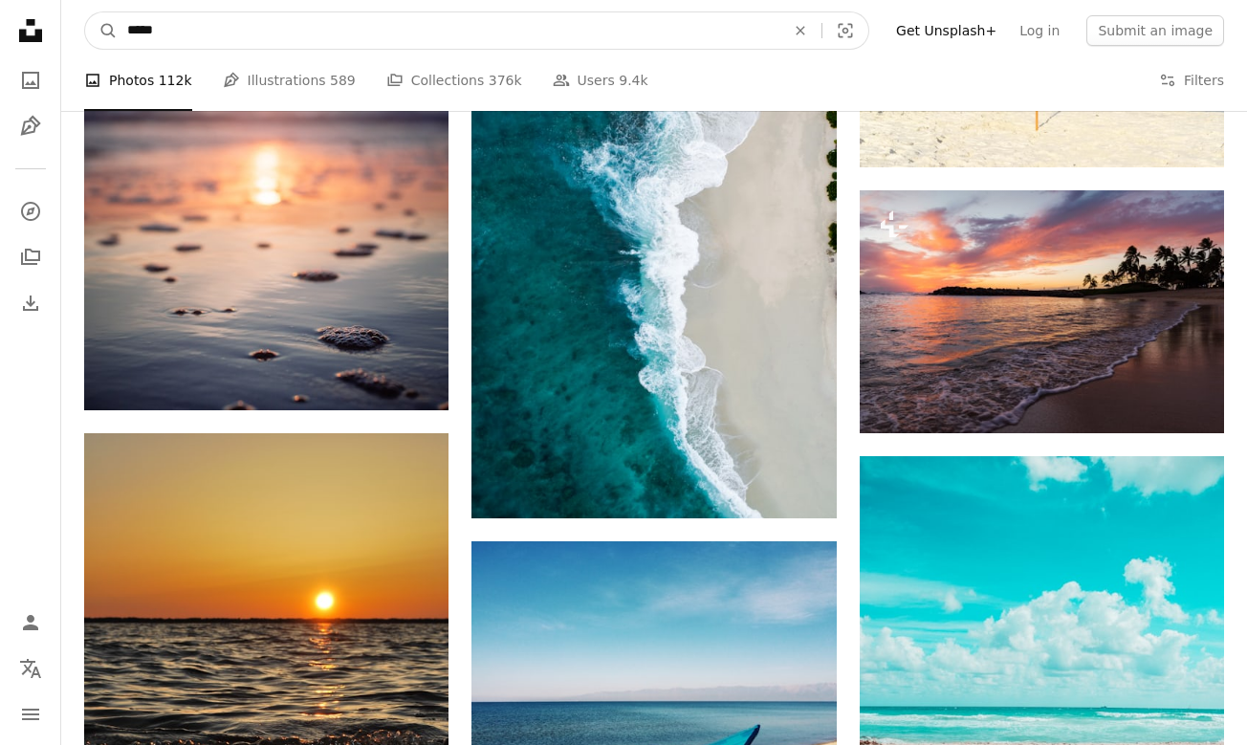
click at [562, 31] on input "*****" at bounding box center [449, 30] width 662 height 36
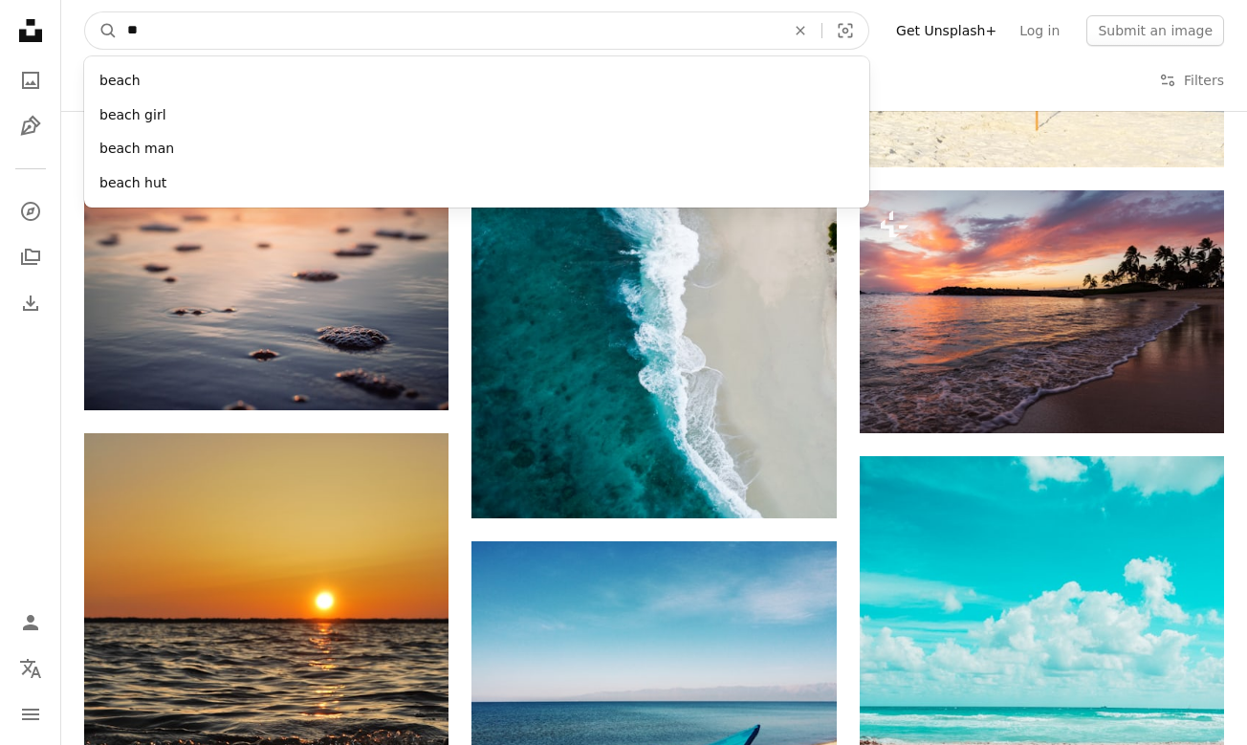
type input "*"
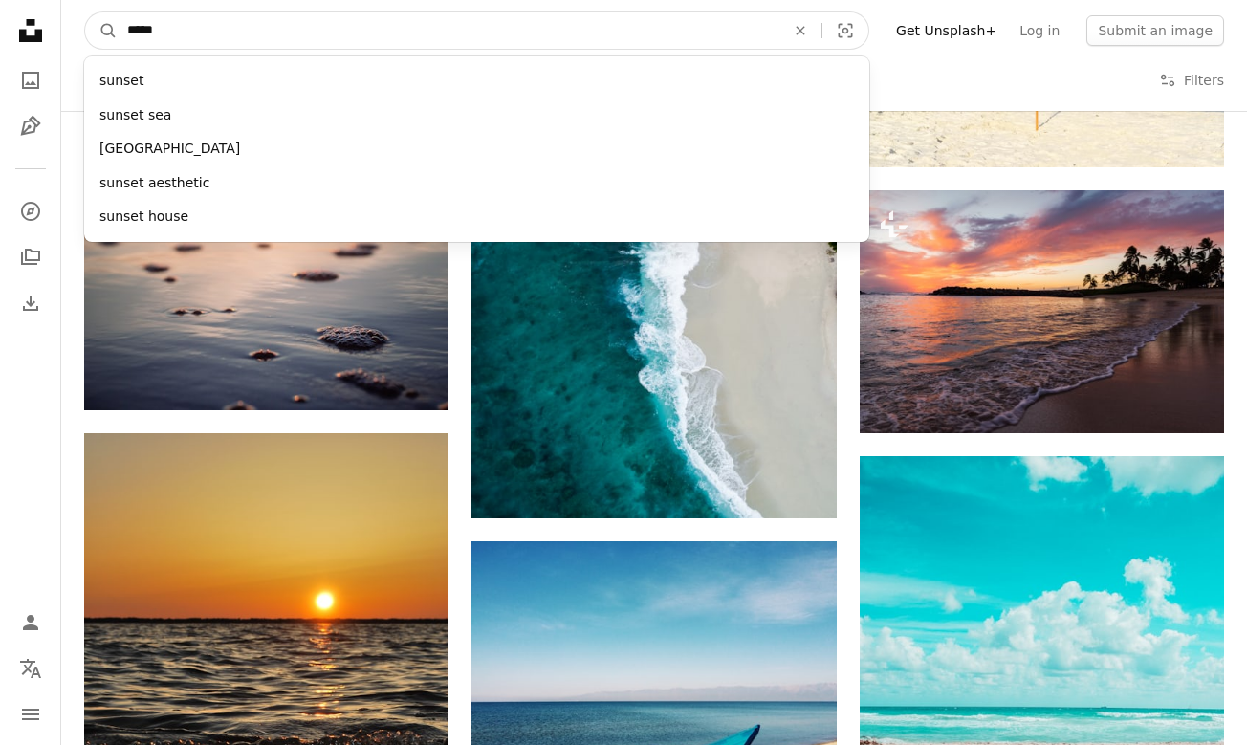
type input "******"
click at [101, 31] on button "A magnifying glass" at bounding box center [101, 30] width 33 height 36
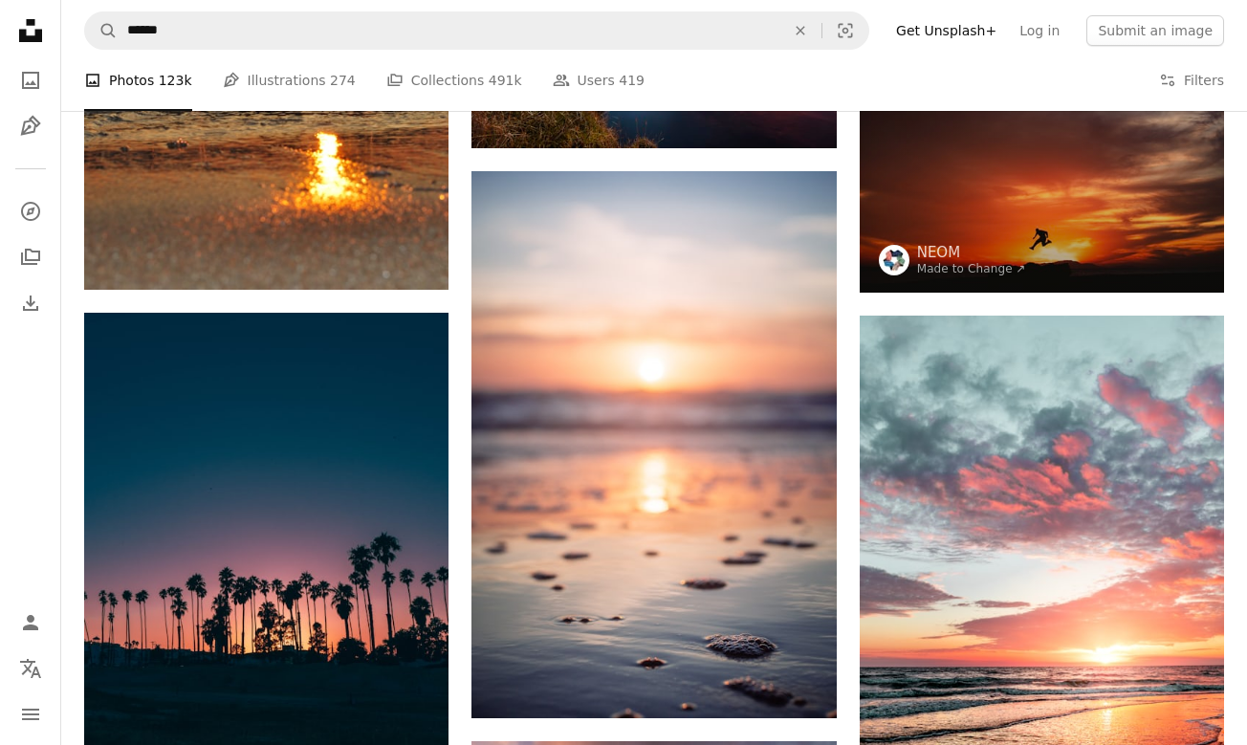
scroll to position [2755, 0]
